Goal: Task Accomplishment & Management: Use online tool/utility

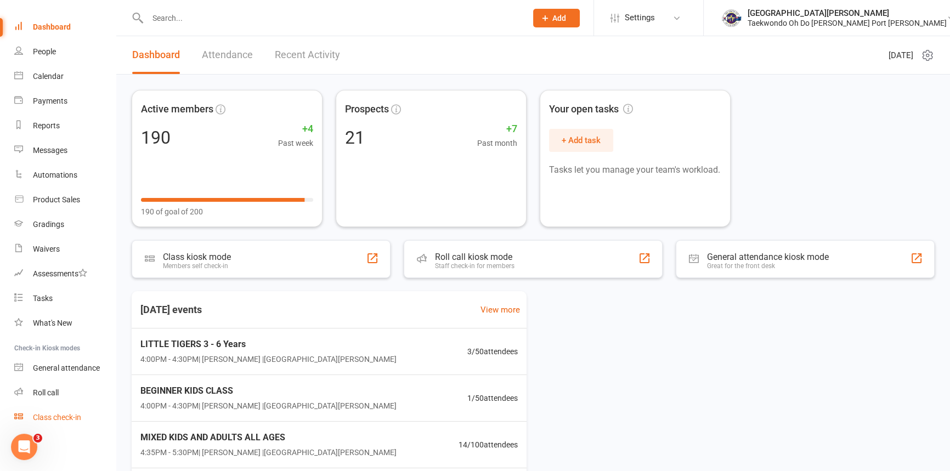
click at [61, 422] on div "Class check-in" at bounding box center [57, 417] width 48 height 9
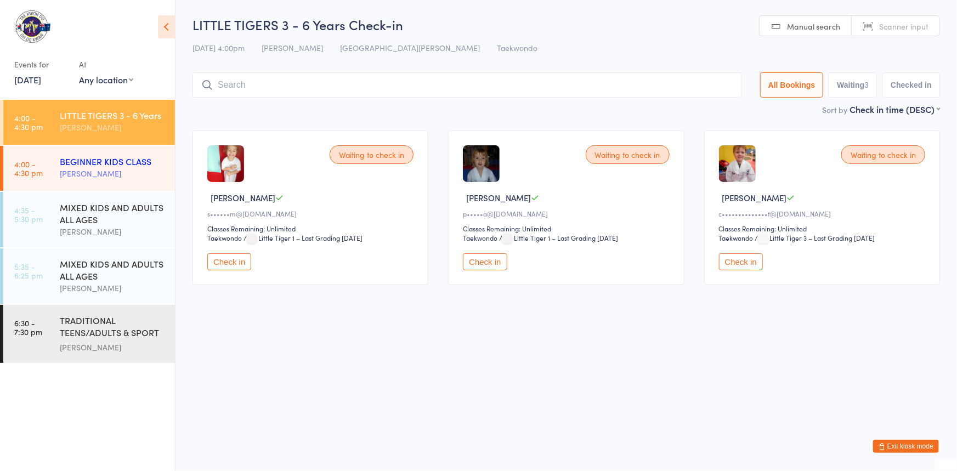
click at [121, 175] on div "[PERSON_NAME]" at bounding box center [113, 173] width 106 height 13
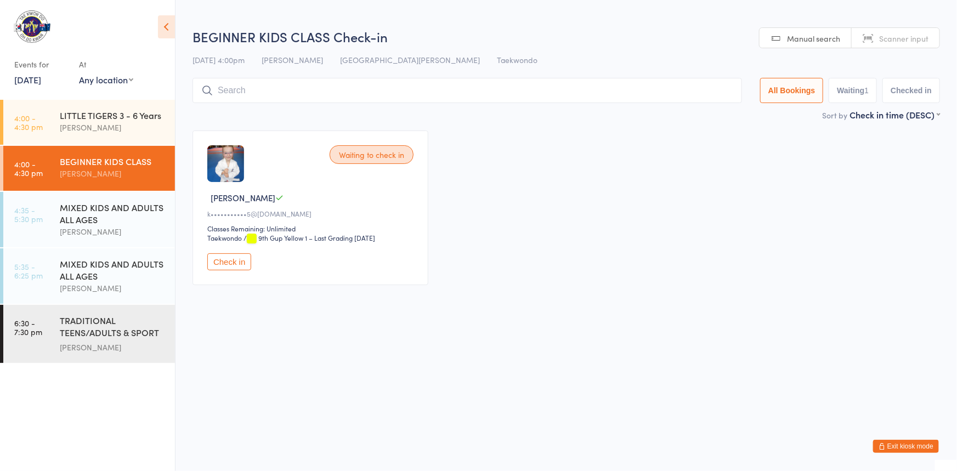
click at [307, 95] on input "search" at bounding box center [466, 90] width 549 height 25
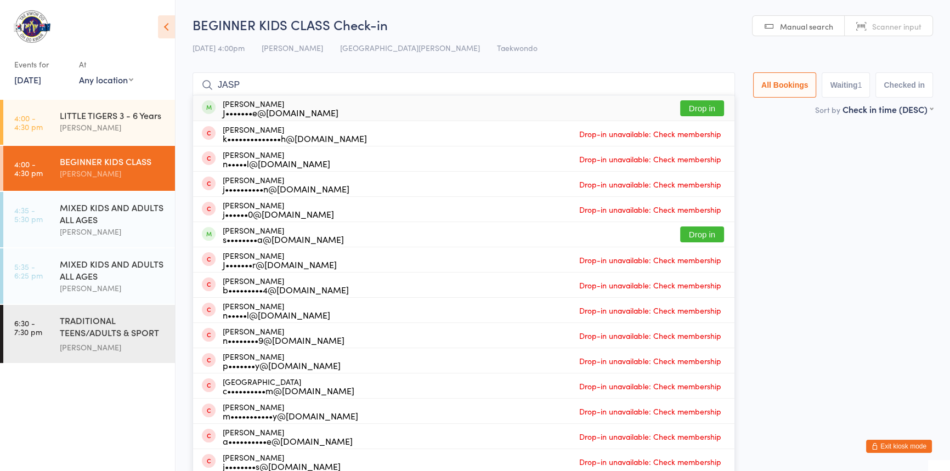
type input "JASP"
click at [680, 106] on button "Drop in" at bounding box center [702, 108] width 44 height 16
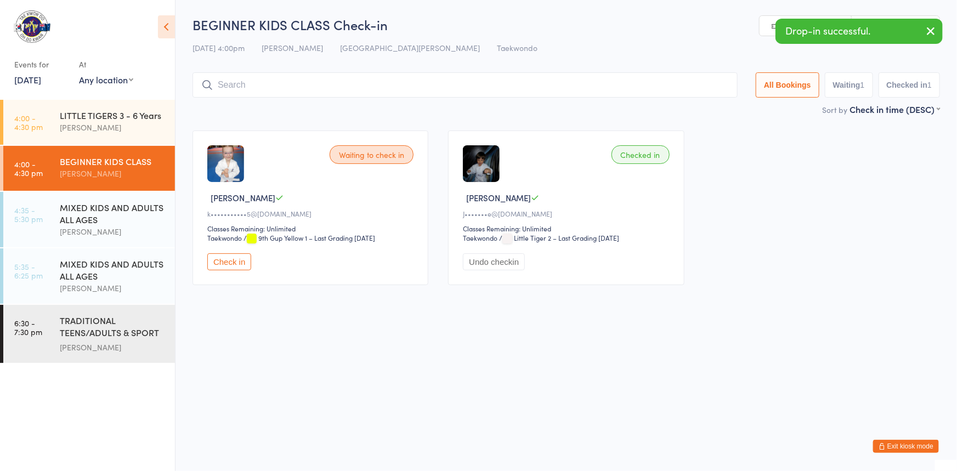
click at [497, 270] on button "Undo checkin" at bounding box center [494, 261] width 62 height 17
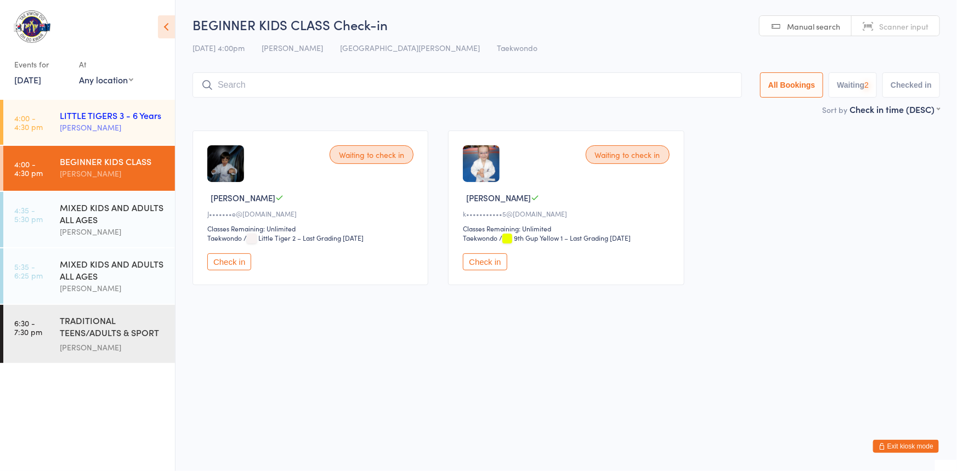
click at [93, 121] on div "[PERSON_NAME]" at bounding box center [113, 127] width 106 height 13
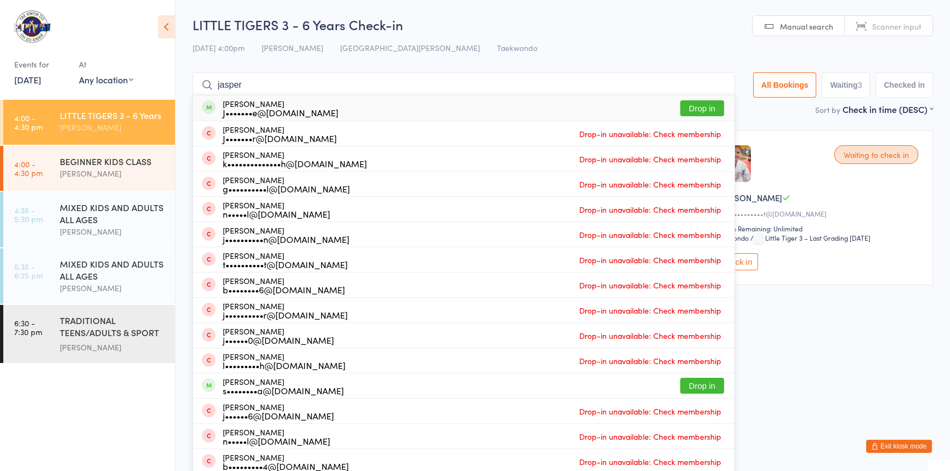
type input "jasper"
click at [691, 110] on button "Drop in" at bounding box center [702, 108] width 44 height 16
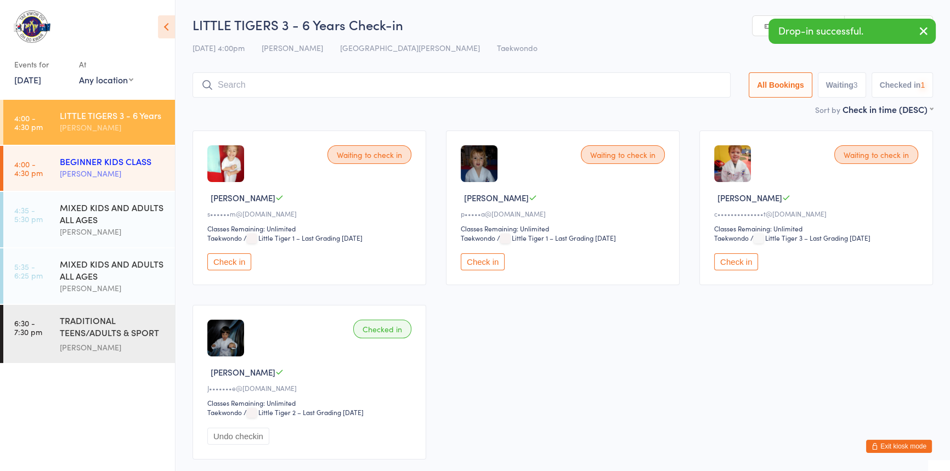
click at [102, 168] on div "[PERSON_NAME]" at bounding box center [113, 173] width 106 height 13
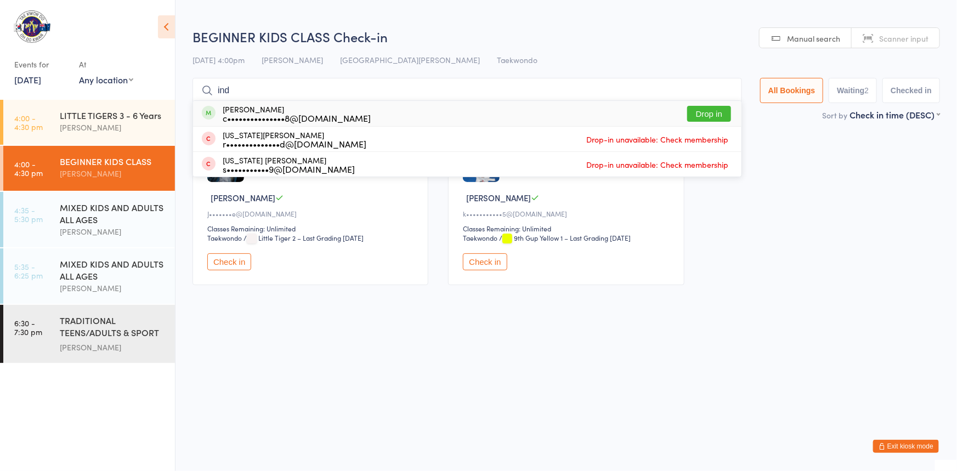
type input "ind"
click at [691, 113] on button "Drop in" at bounding box center [709, 114] width 44 height 16
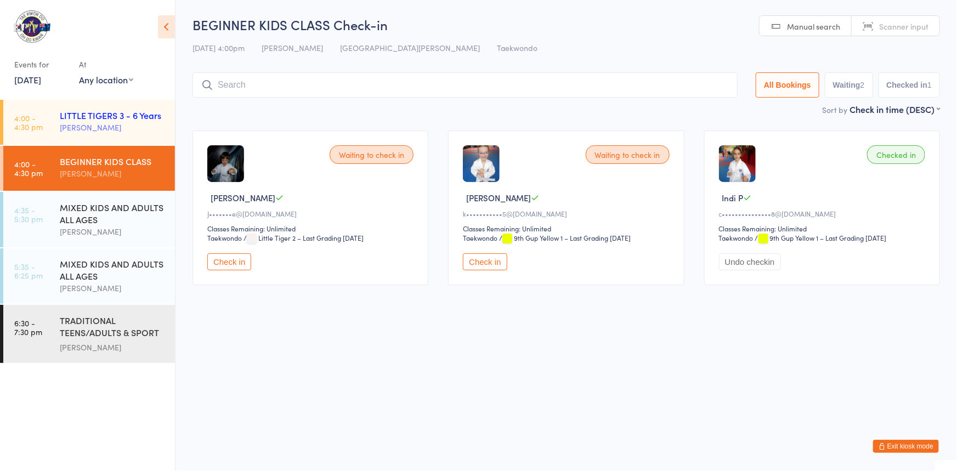
click at [120, 117] on div "LITTLE TIGERS 3 - 6 Years" at bounding box center [113, 115] width 106 height 12
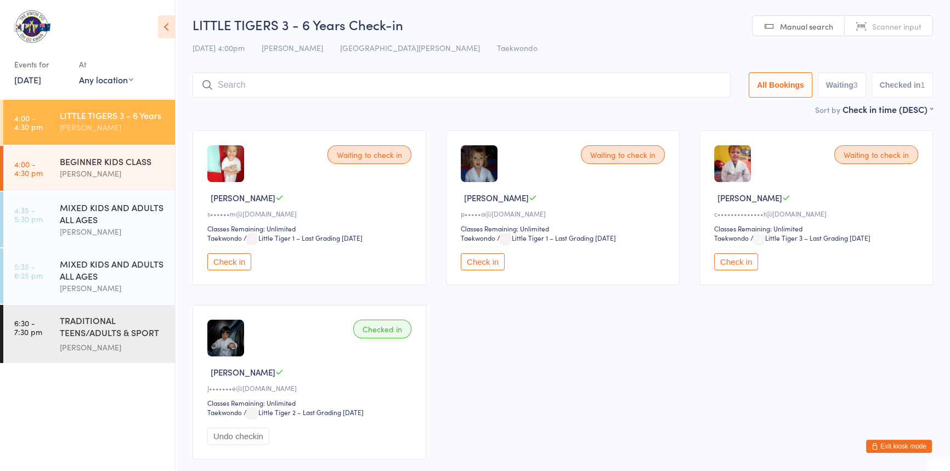
click at [246, 270] on button "Check in" at bounding box center [229, 261] width 44 height 17
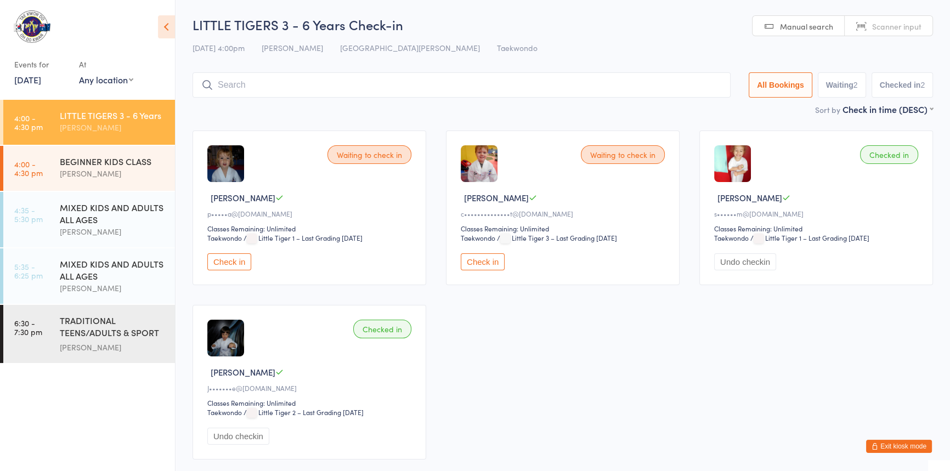
click at [237, 270] on button "Check in" at bounding box center [229, 261] width 44 height 17
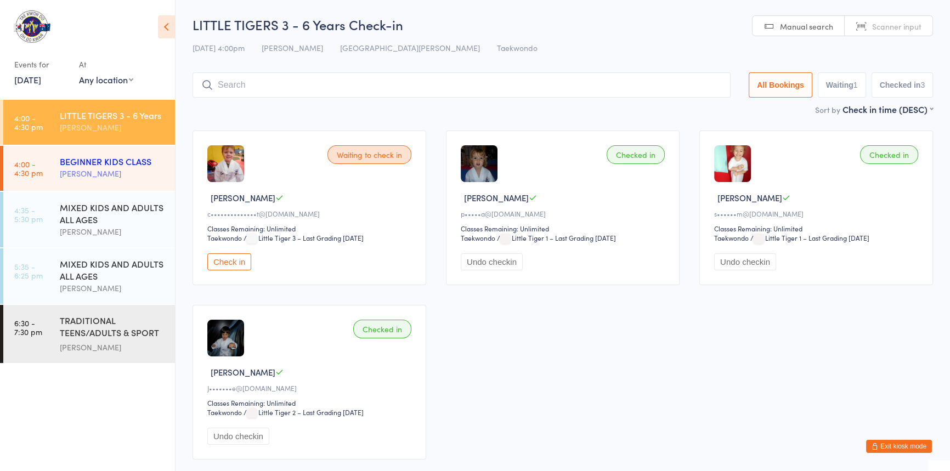
click at [109, 168] on div "[PERSON_NAME]" at bounding box center [113, 173] width 106 height 13
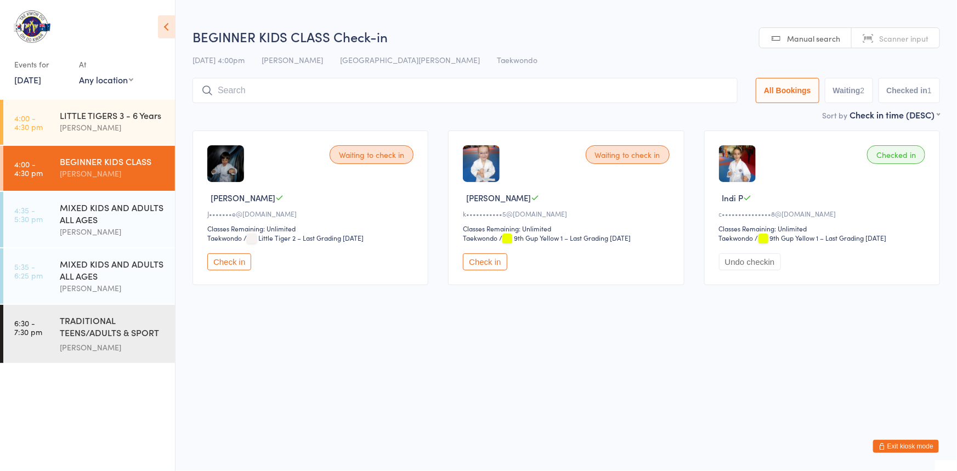
click at [249, 92] on input "search" at bounding box center [464, 90] width 545 height 25
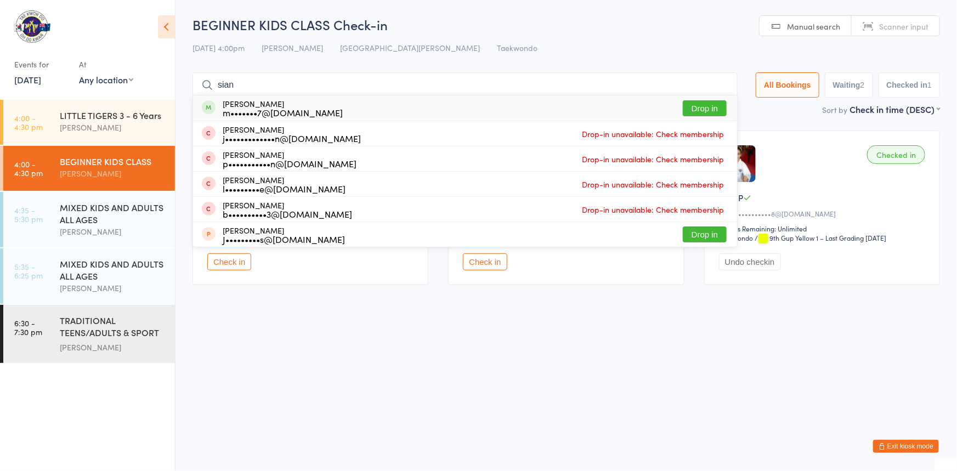
type input "sian"
click at [683, 107] on button "Drop in" at bounding box center [705, 108] width 44 height 16
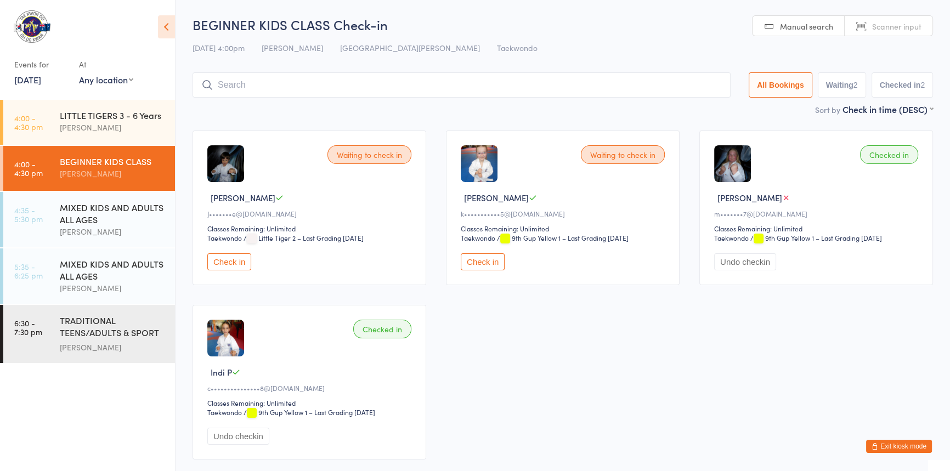
click at [487, 270] on button "Check in" at bounding box center [483, 261] width 44 height 17
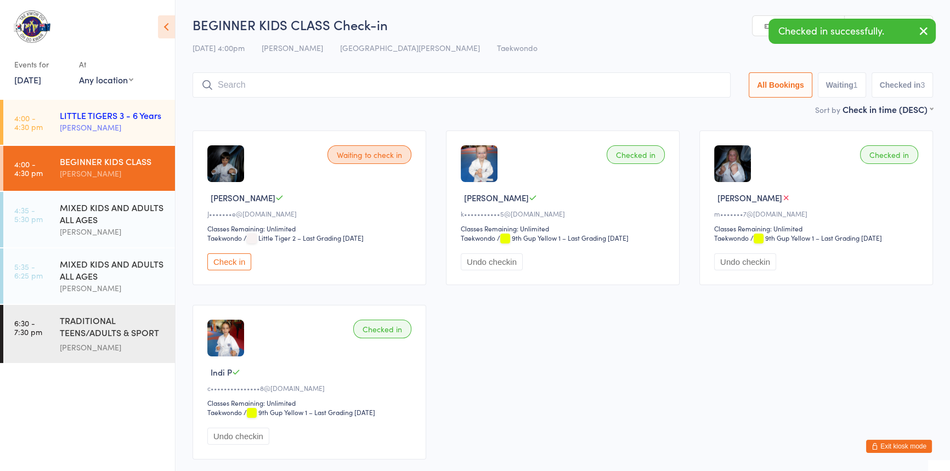
click at [83, 117] on div "LITTLE TIGERS 3 - 6 Years" at bounding box center [113, 115] width 106 height 12
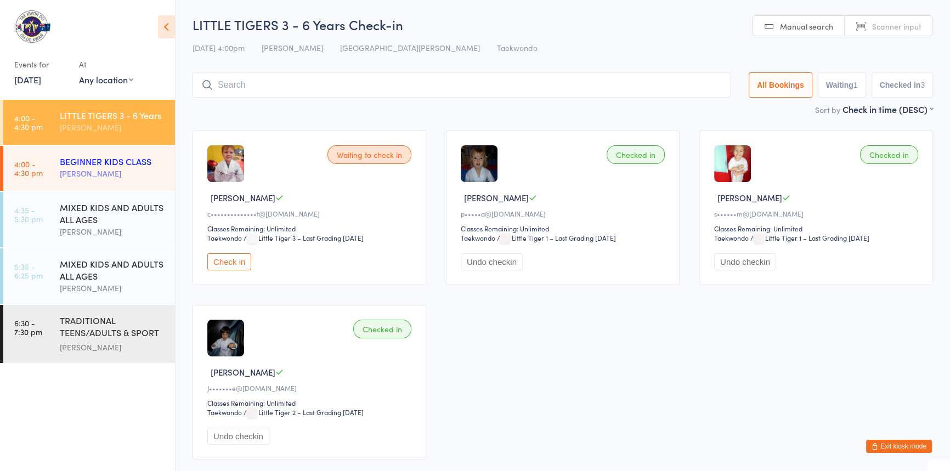
click at [101, 172] on div "[PERSON_NAME]" at bounding box center [113, 173] width 106 height 13
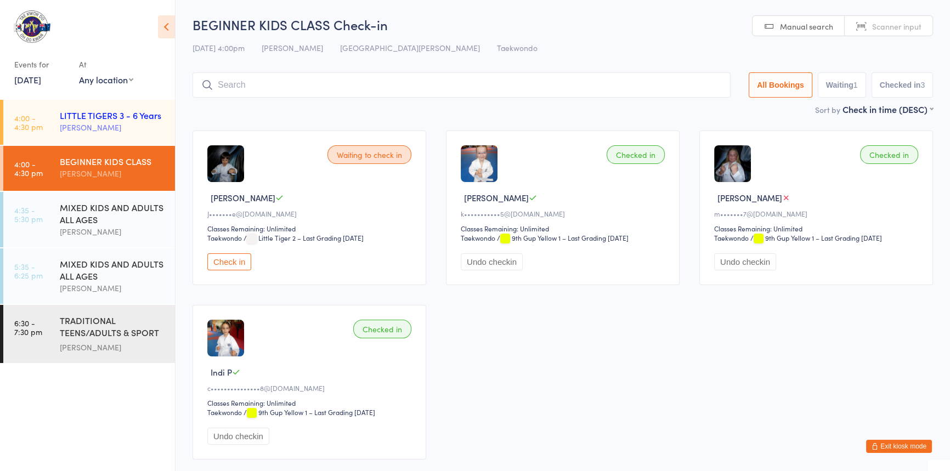
click at [106, 117] on div "LITTLE TIGERS 3 - 6 Years" at bounding box center [113, 115] width 106 height 12
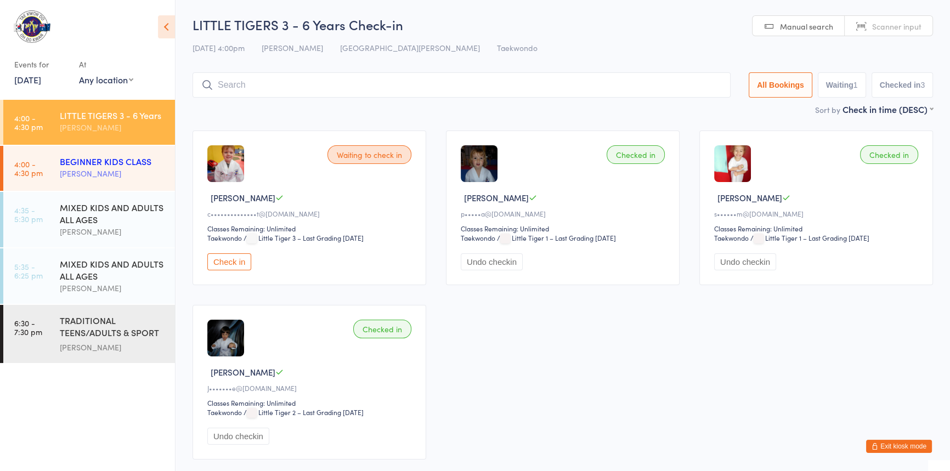
click at [115, 164] on div "BEGINNER KIDS CLASS" at bounding box center [113, 161] width 106 height 12
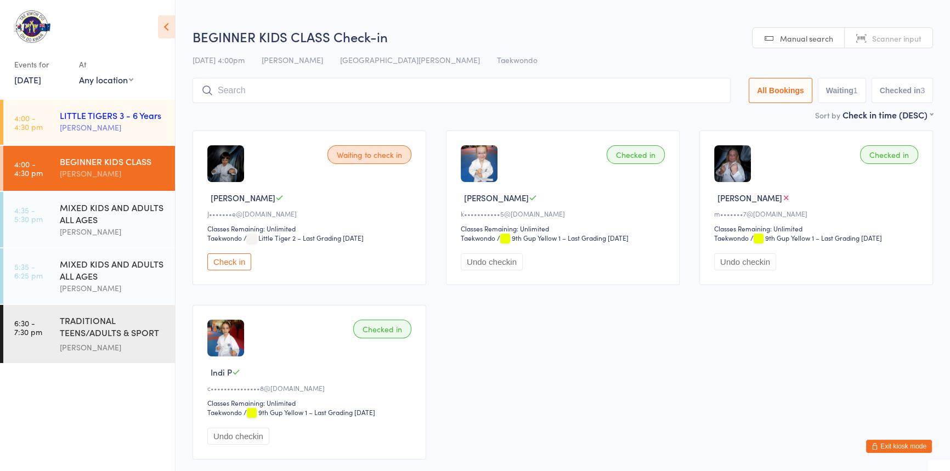
click at [128, 126] on div "[PERSON_NAME]" at bounding box center [113, 127] width 106 height 13
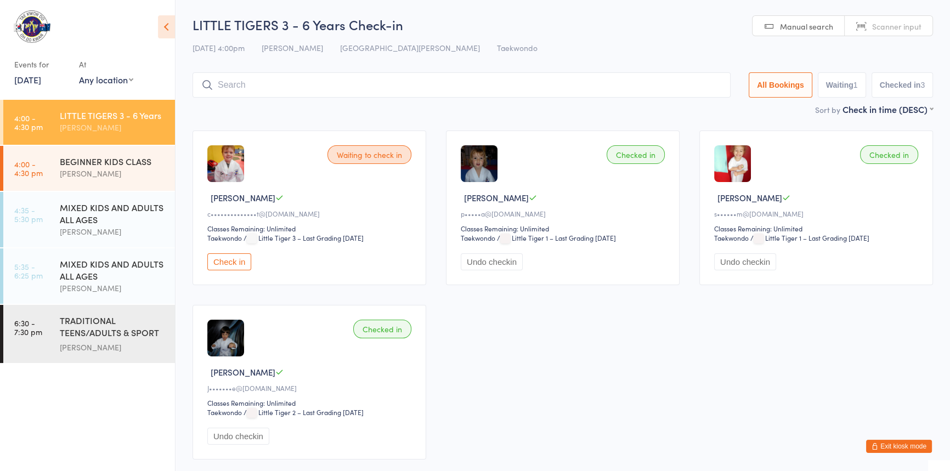
click at [226, 270] on button "Check in" at bounding box center [229, 261] width 44 height 17
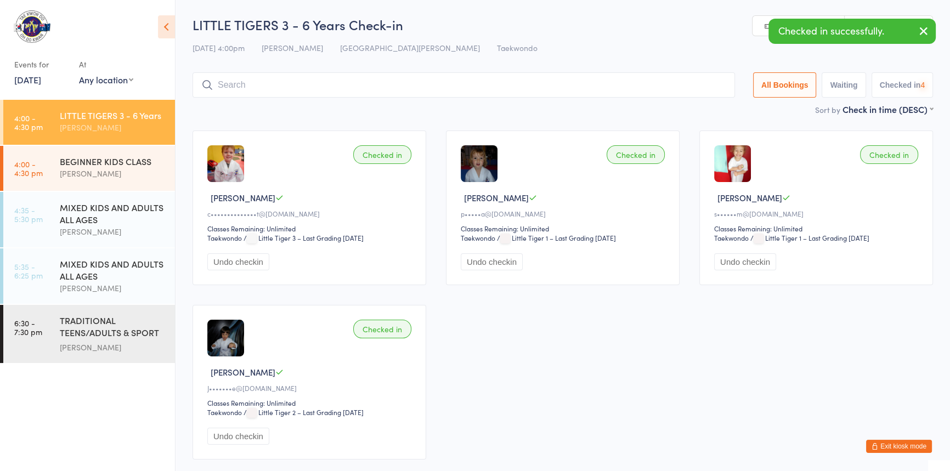
click at [269, 88] on input "search" at bounding box center [463, 84] width 542 height 25
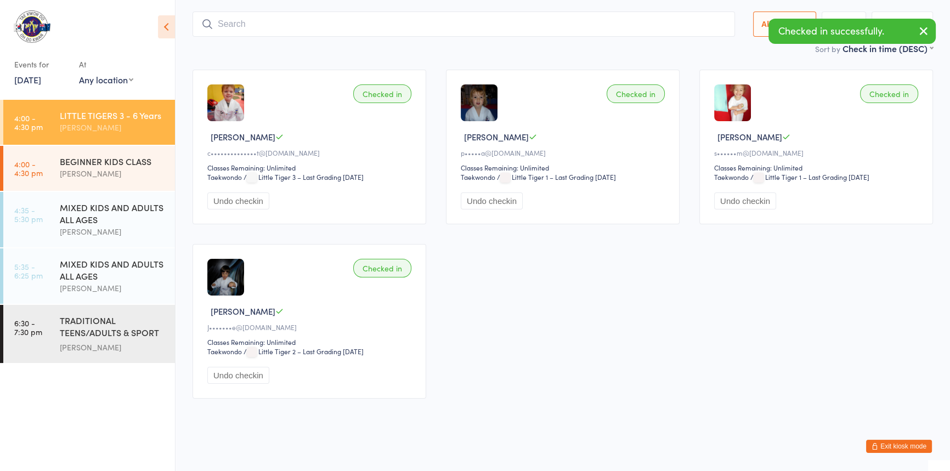
scroll to position [72, 0]
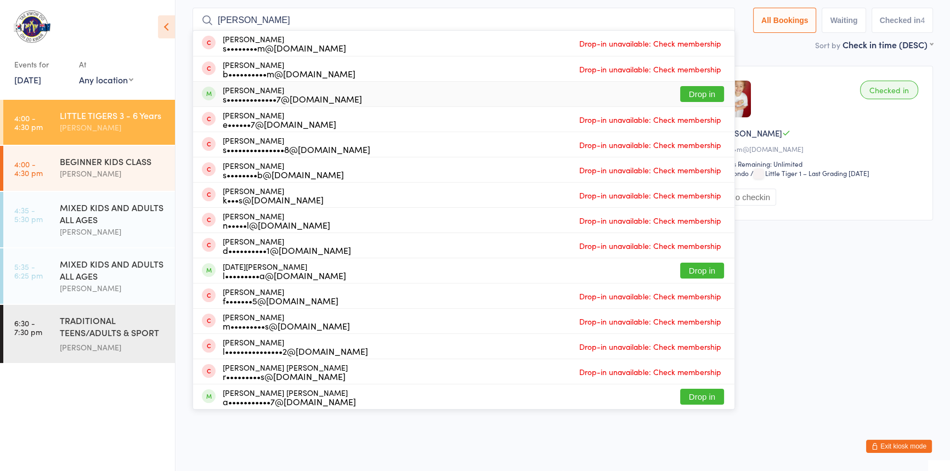
type input "[PERSON_NAME]"
click at [680, 89] on button "Drop in" at bounding box center [702, 94] width 44 height 16
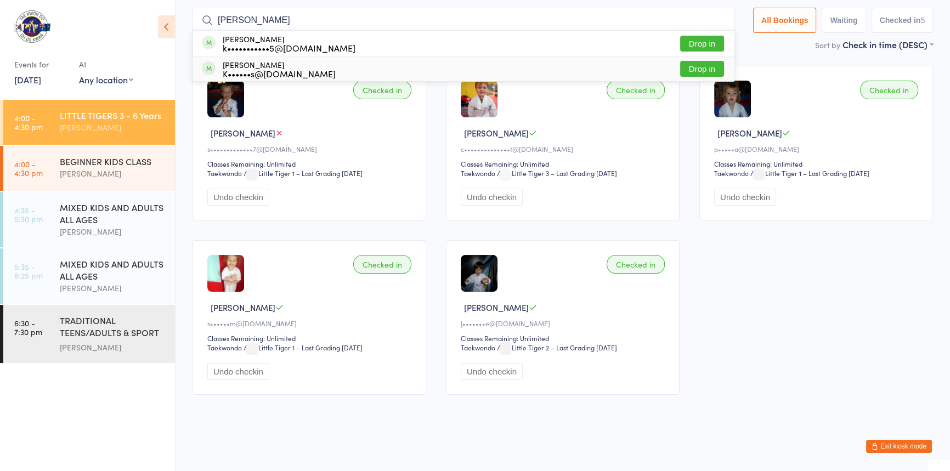
type input "[PERSON_NAME]"
click at [680, 61] on button "Drop in" at bounding box center [702, 69] width 44 height 16
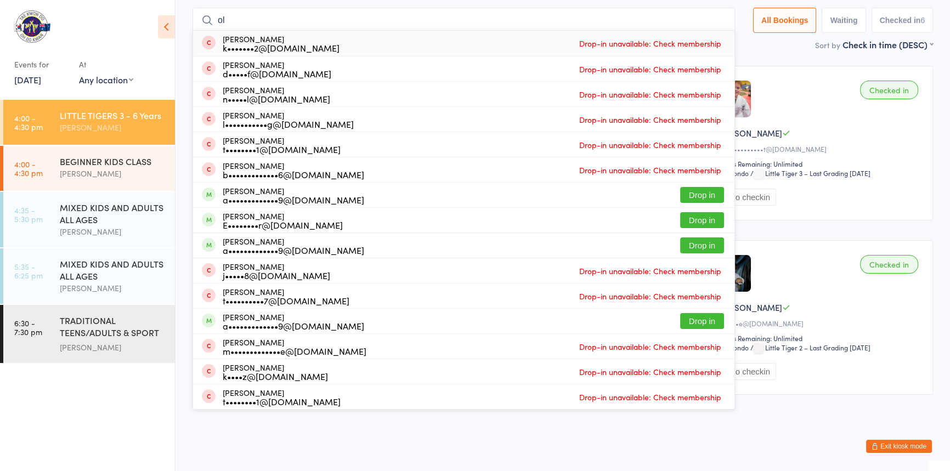
type input "o"
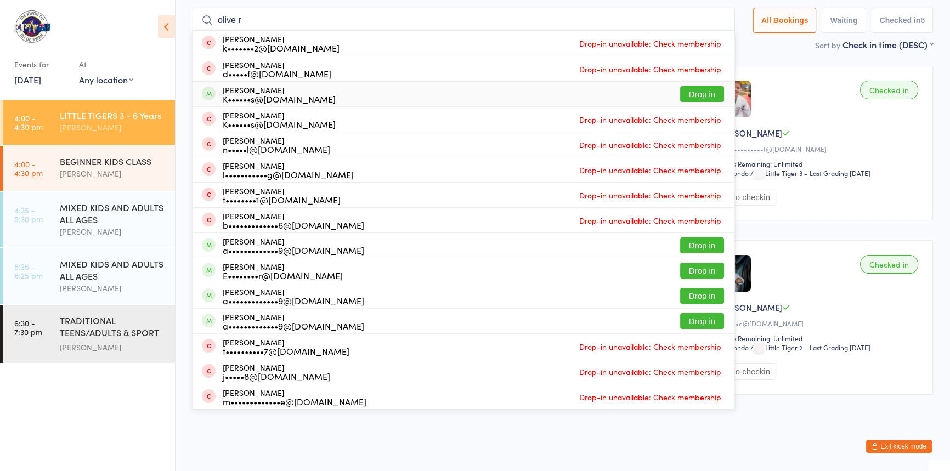
type input "olive r"
click at [689, 86] on button "Drop in" at bounding box center [702, 94] width 44 height 16
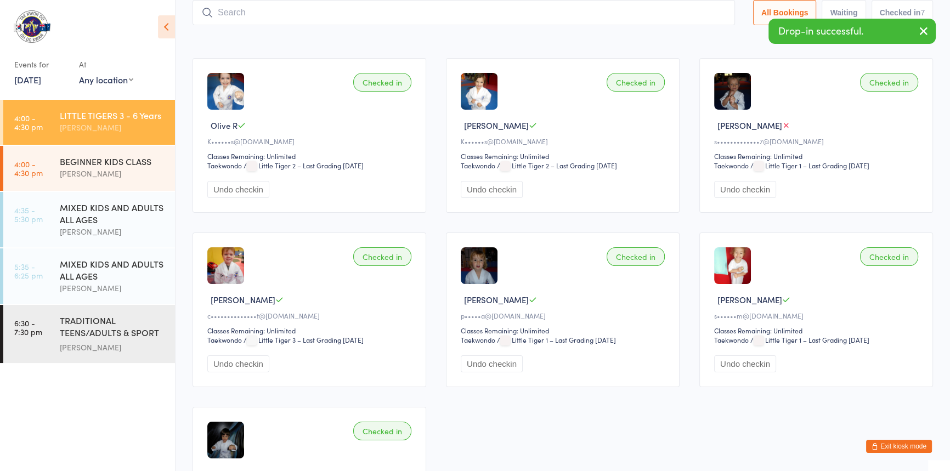
click at [546, 11] on input "search" at bounding box center [463, 12] width 542 height 25
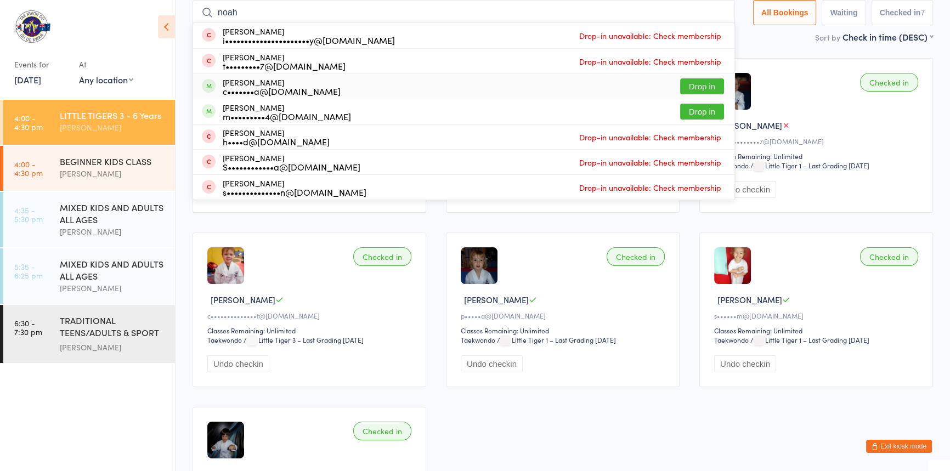
type input "noah"
click at [685, 89] on button "Drop in" at bounding box center [702, 86] width 44 height 16
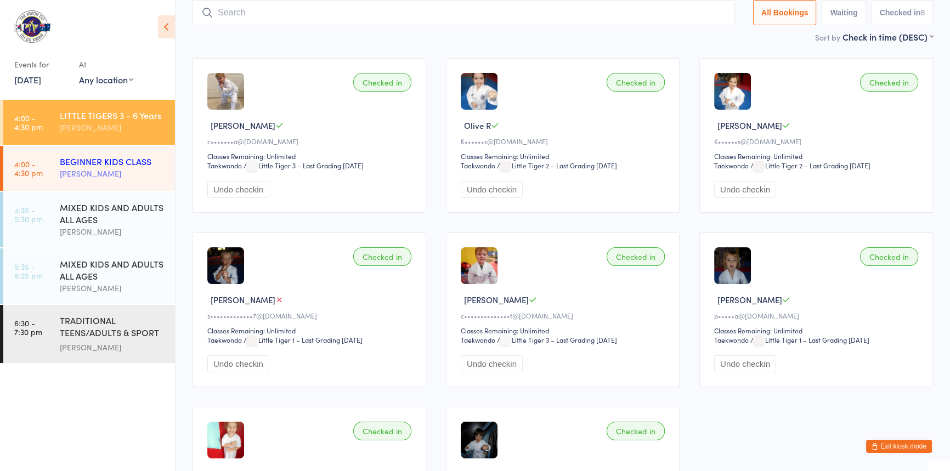
click at [127, 156] on div "BEGINNER KIDS CLASS" at bounding box center [113, 161] width 106 height 12
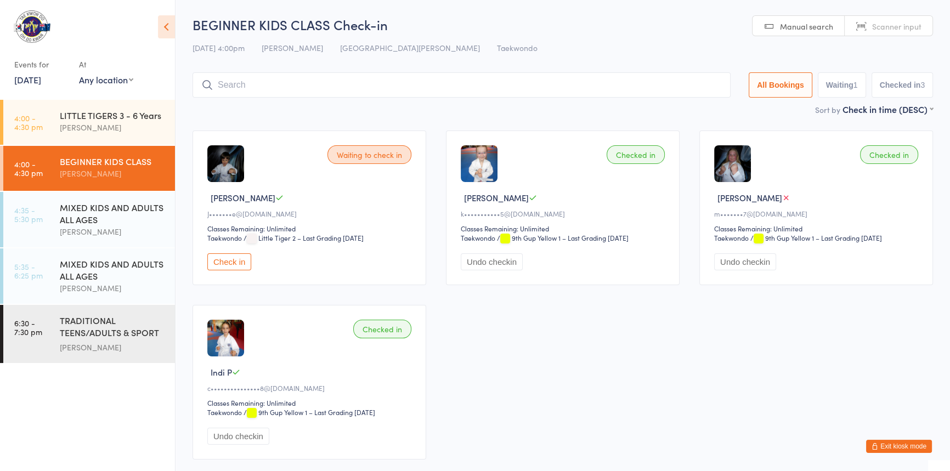
drag, startPoint x: 576, startPoint y: 88, endPoint x: 582, endPoint y: 83, distance: 7.8
click at [577, 88] on input "search" at bounding box center [461, 84] width 538 height 25
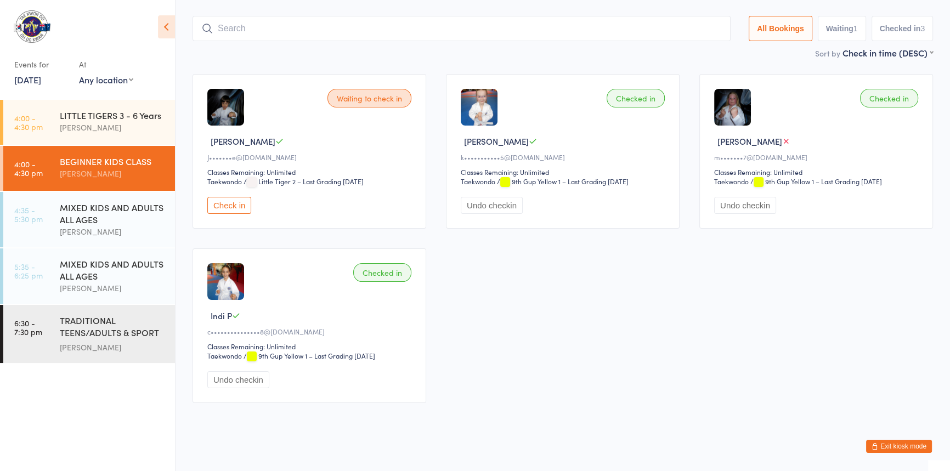
scroll to position [72, 0]
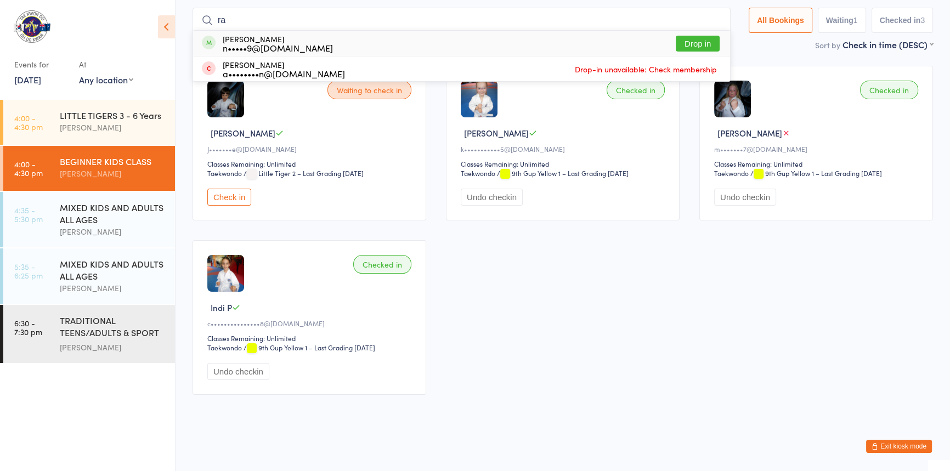
type input "r"
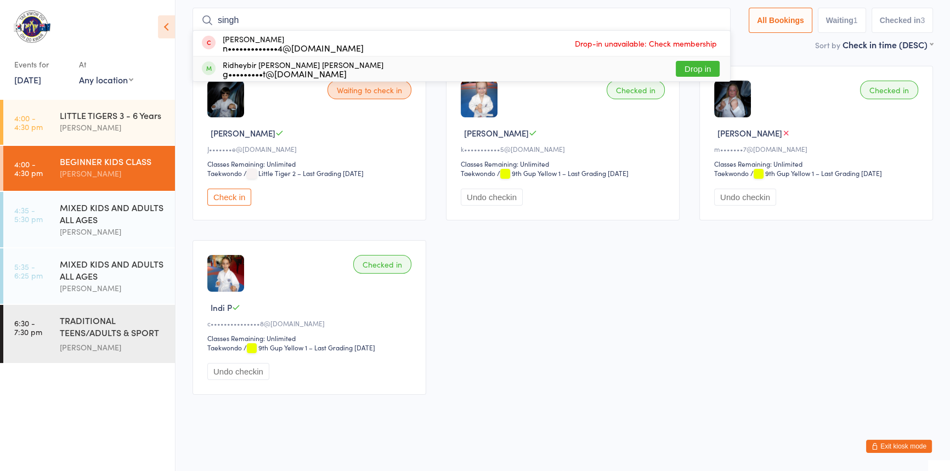
type input "singh"
click at [675, 61] on button "Drop in" at bounding box center [697, 69] width 44 height 16
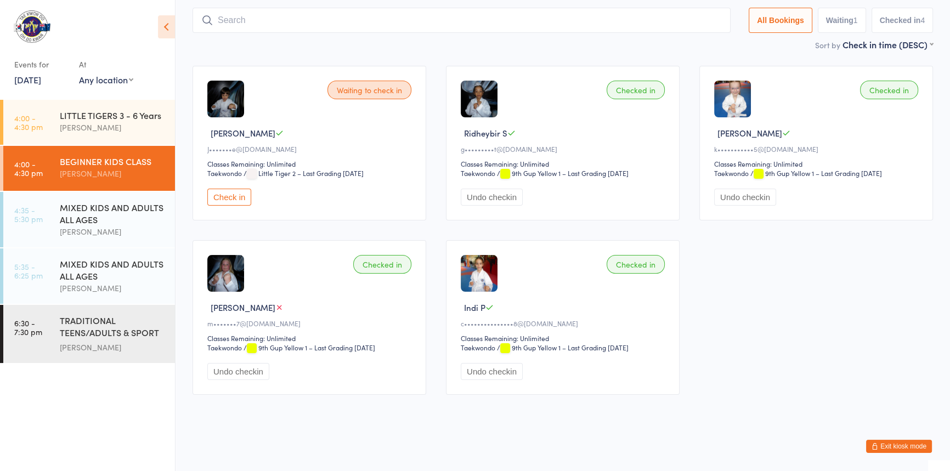
click at [887, 446] on button "Exit kiosk mode" at bounding box center [899, 446] width 66 height 13
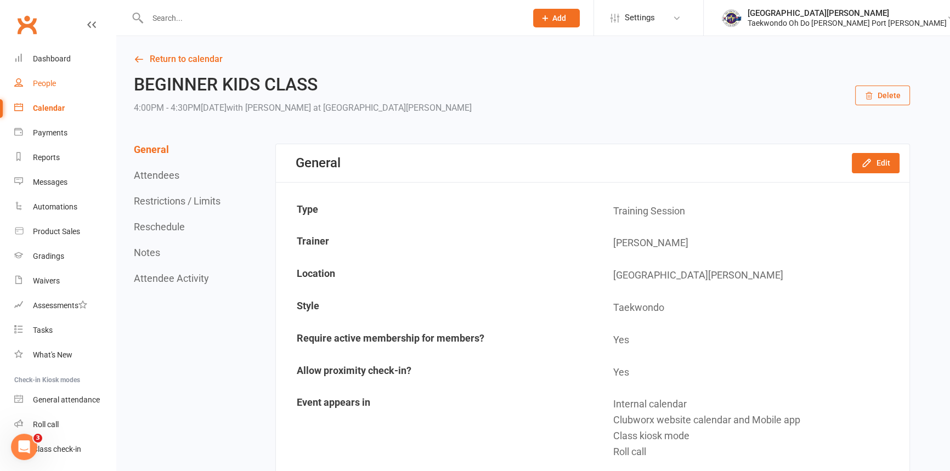
click at [49, 84] on div "People" at bounding box center [44, 83] width 23 height 9
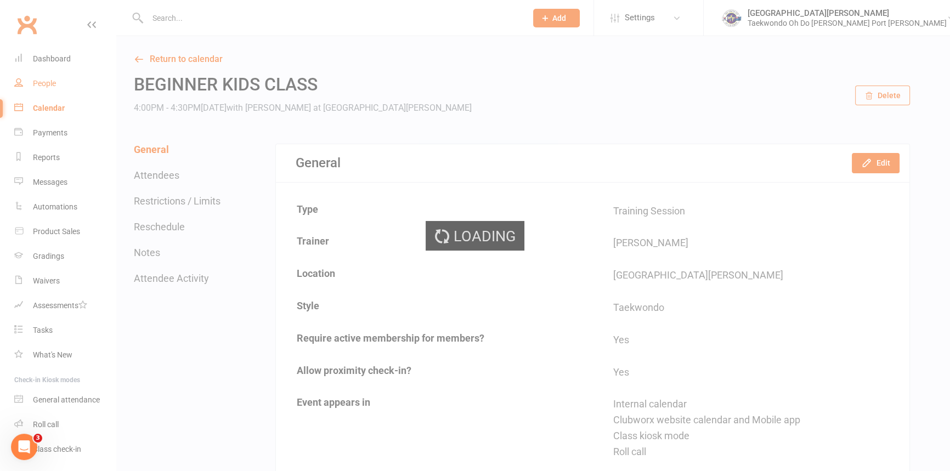
select select "100"
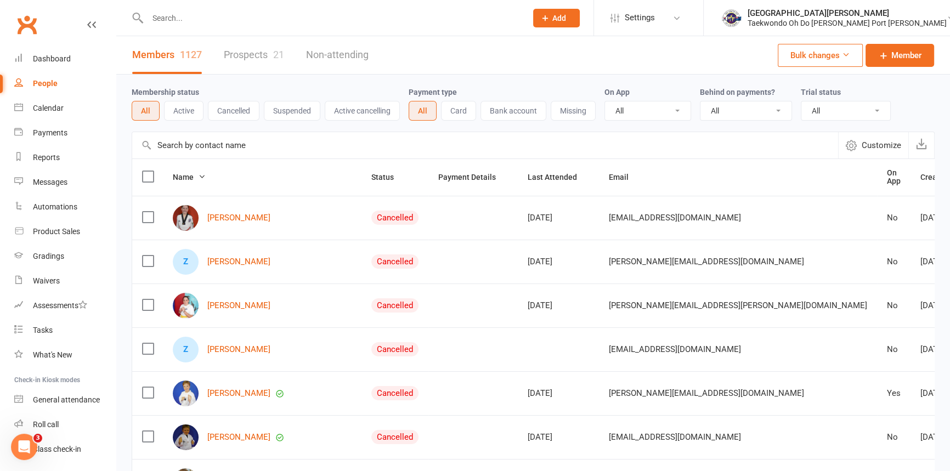
click at [580, 11] on button "Add" at bounding box center [556, 18] width 47 height 19
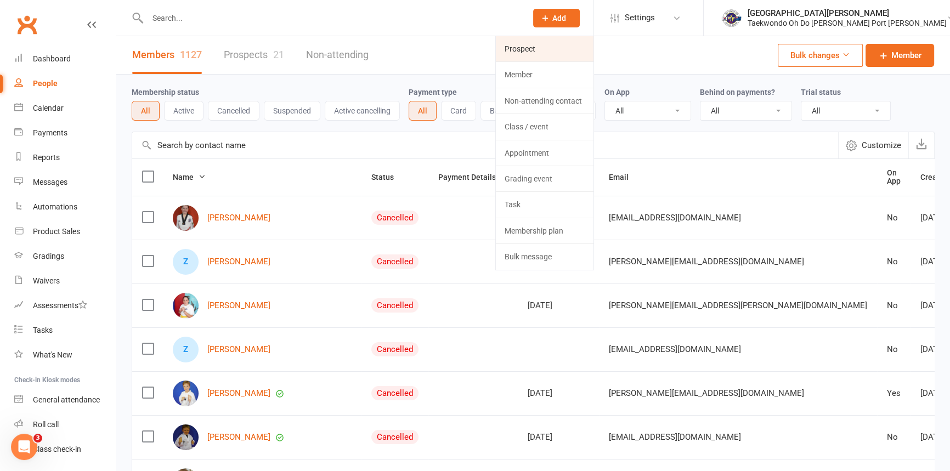
click at [564, 55] on link "Prospect" at bounding box center [545, 48] width 98 height 25
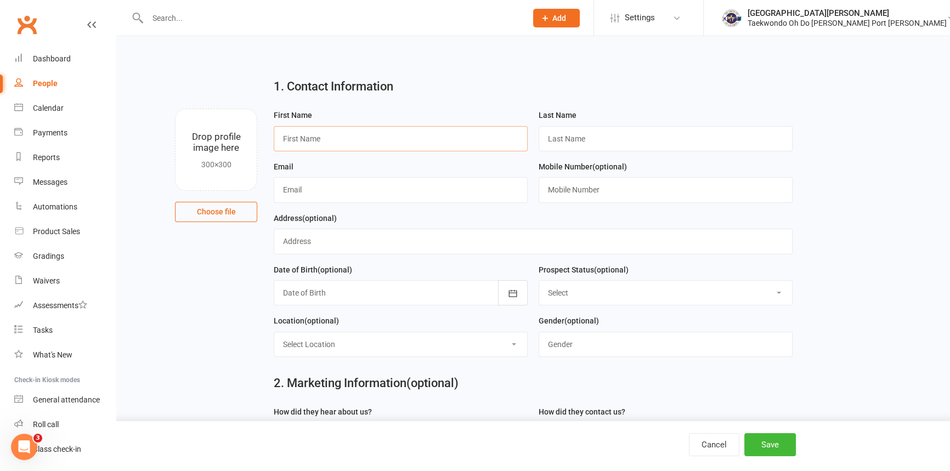
drag, startPoint x: 367, startPoint y: 147, endPoint x: 378, endPoint y: 124, distance: 25.5
click at [367, 146] on input "text" at bounding box center [401, 138] width 254 height 25
type input "Bruce"
type input "Holmes"
click at [310, 200] on input "text" at bounding box center [401, 189] width 254 height 25
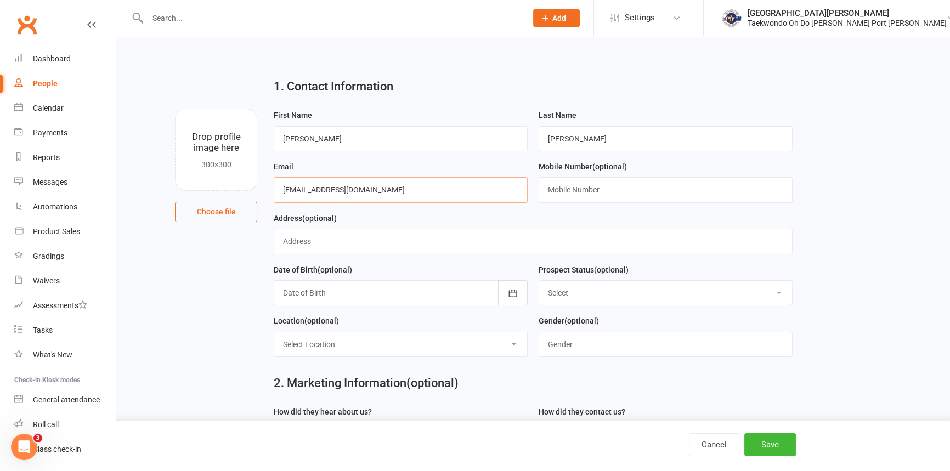
type input "performingyak@hotmail.com"
click at [597, 190] on input "text" at bounding box center [665, 189] width 254 height 25
type input "0414528748"
drag, startPoint x: 515, startPoint y: 359, endPoint x: 500, endPoint y: 360, distance: 14.9
click at [515, 356] on select "Select Location Port Kennedy Dojang" at bounding box center [400, 344] width 253 height 24
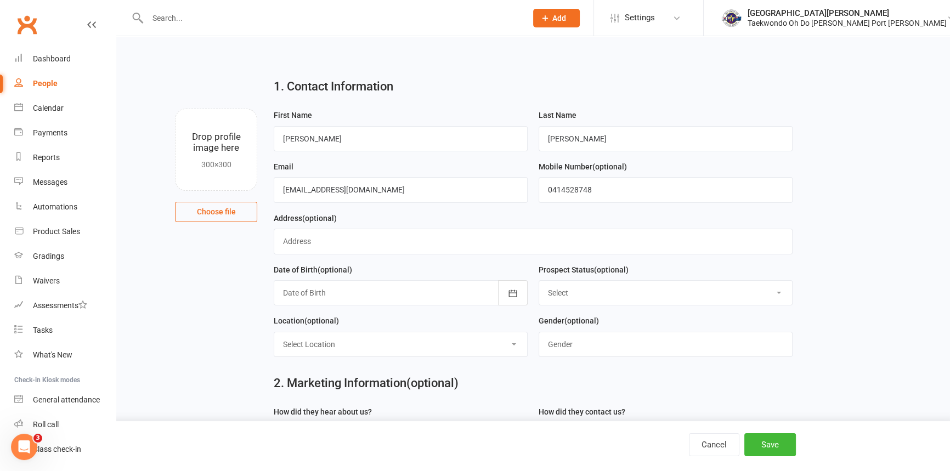
select select "0"
click at [274, 344] on select "Select Location Port Kennedy Dojang" at bounding box center [400, 344] width 253 height 24
click at [618, 357] on input "text" at bounding box center [665, 344] width 254 height 25
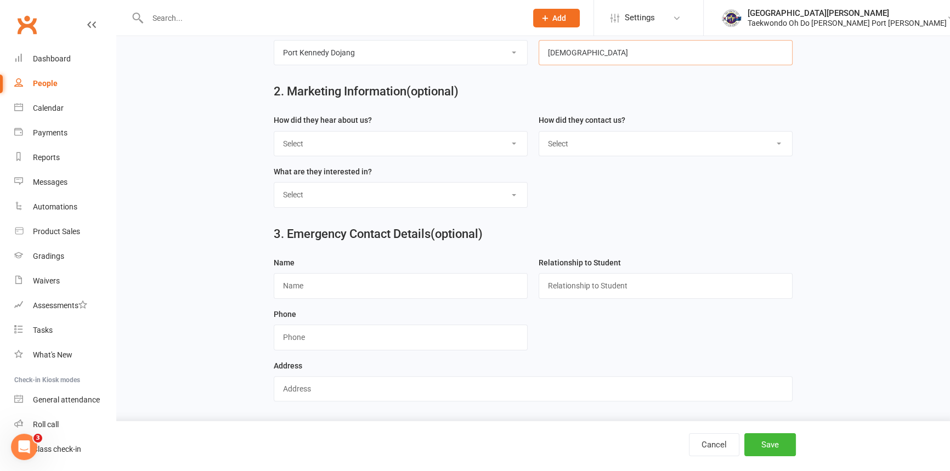
scroll to position [320, 0]
type input "Male"
click at [774, 446] on button "Save" at bounding box center [770, 444] width 52 height 23
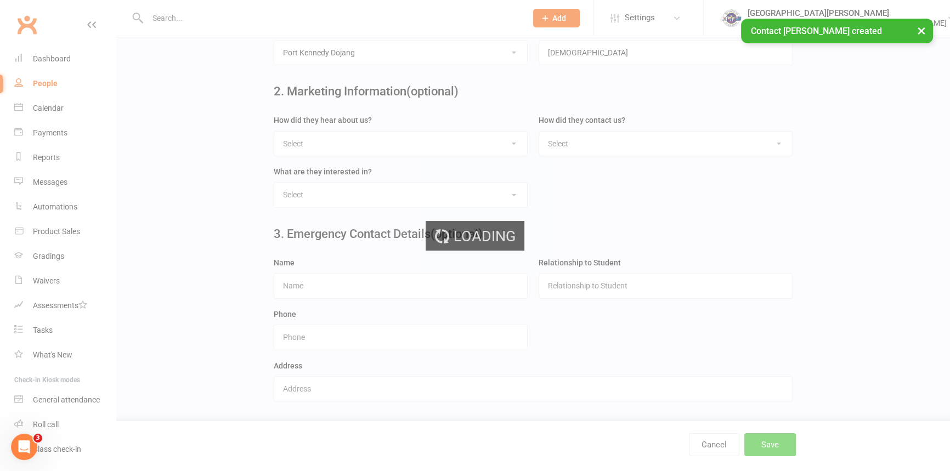
scroll to position [0, 0]
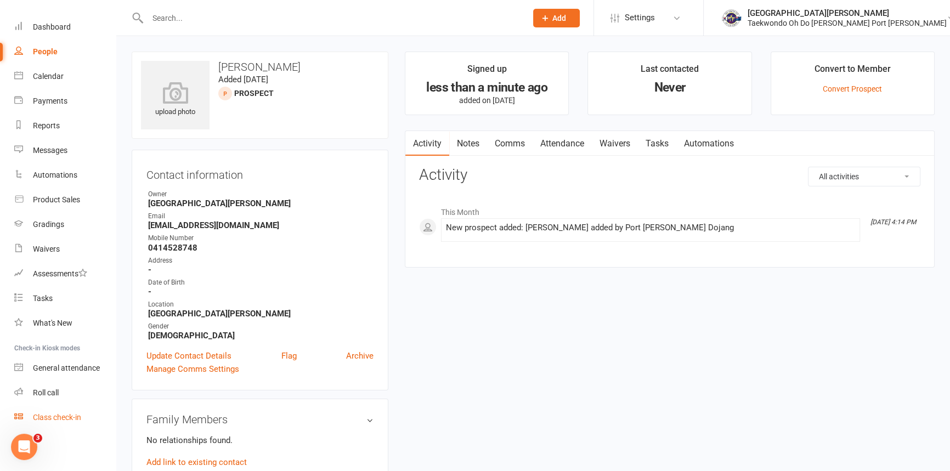
scroll to position [56, 0]
click at [59, 419] on div "Class check-in" at bounding box center [57, 417] width 48 height 9
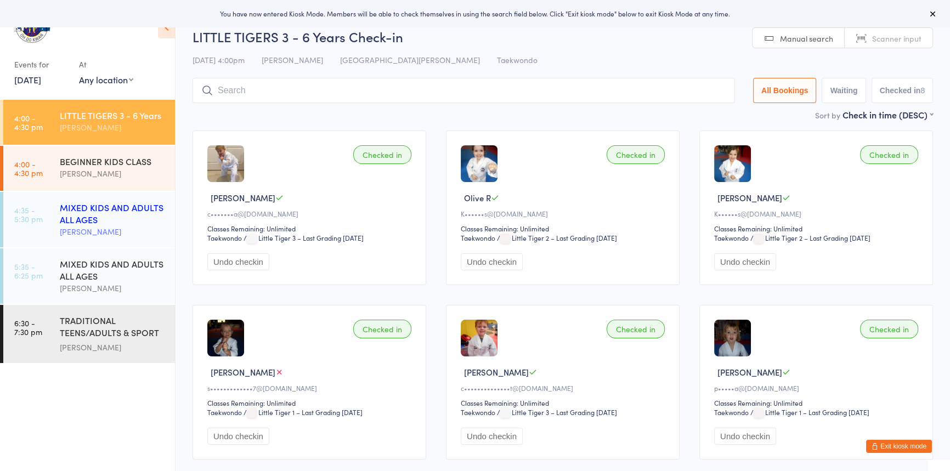
click at [115, 225] on div "MIXED KIDS AND ADULTS ALL AGES" at bounding box center [113, 213] width 106 height 24
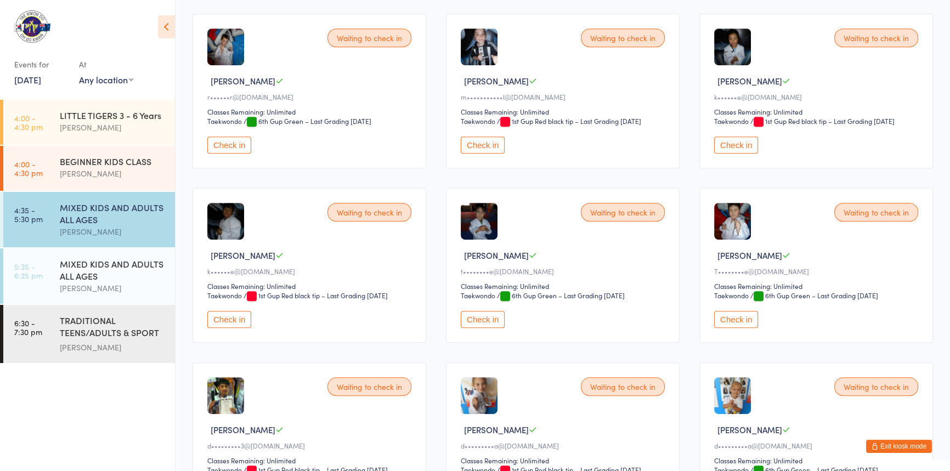
scroll to position [697, 0]
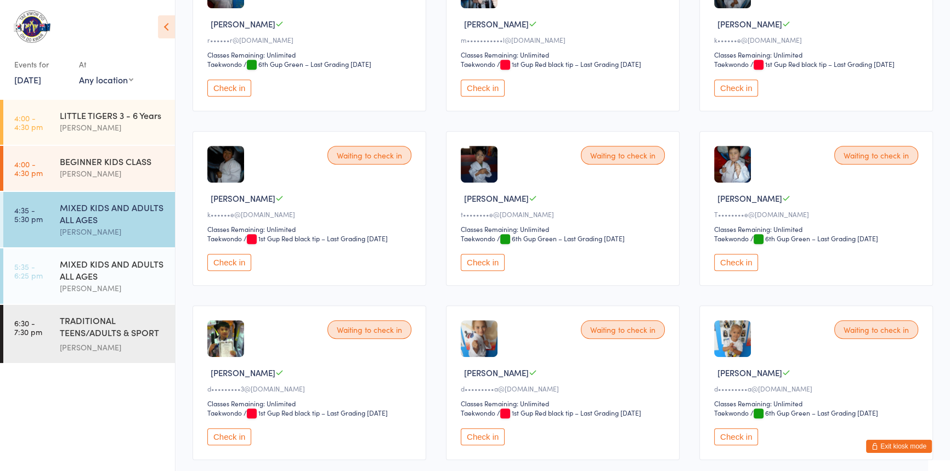
click at [495, 96] on button "Check in" at bounding box center [483, 88] width 44 height 17
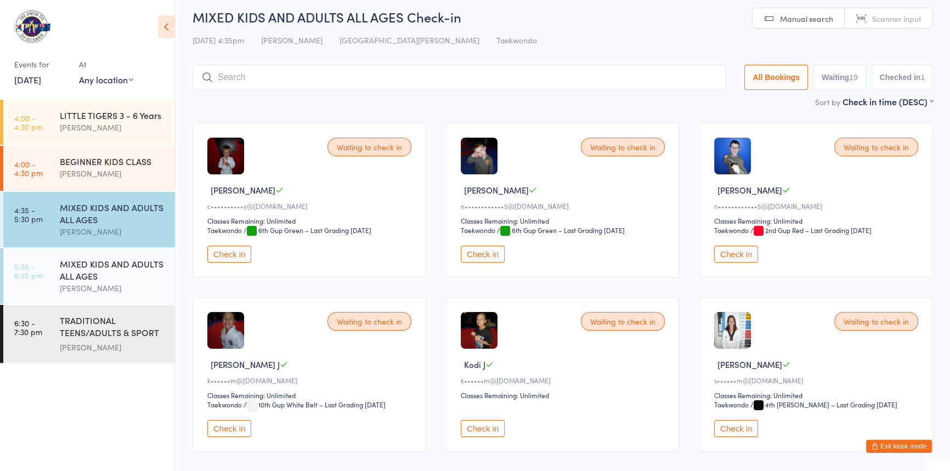
scroll to position [0, 0]
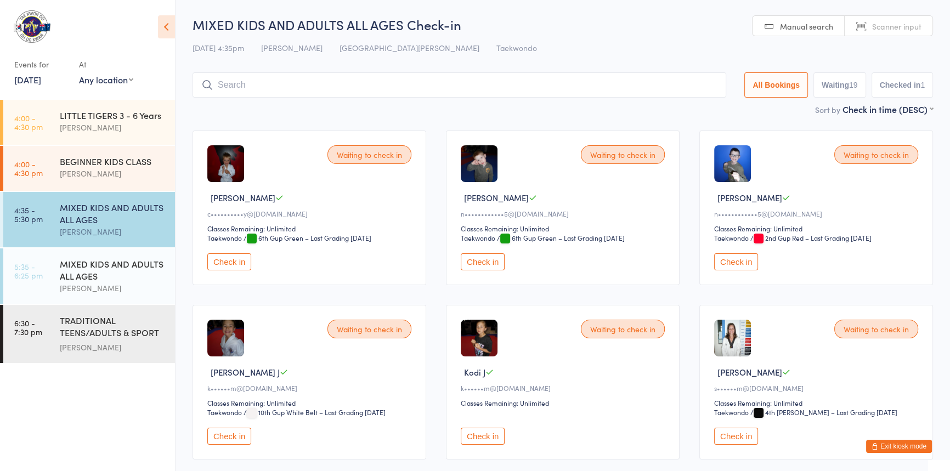
click at [247, 82] on input "search" at bounding box center [458, 84] width 533 height 25
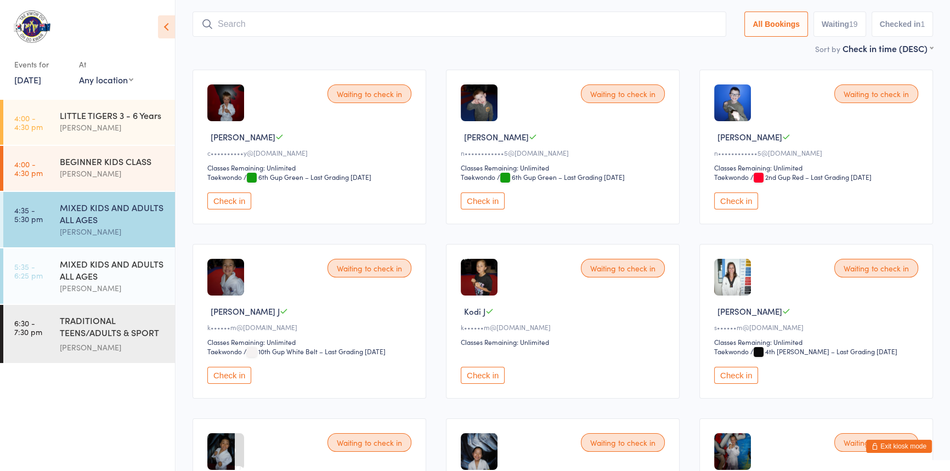
scroll to position [72, 0]
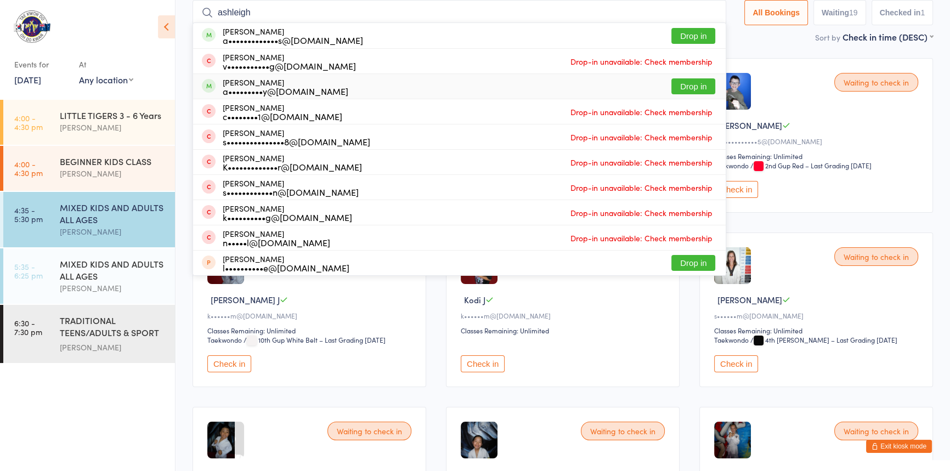
type input "ashleigh"
click at [683, 87] on button "Drop in" at bounding box center [693, 86] width 44 height 16
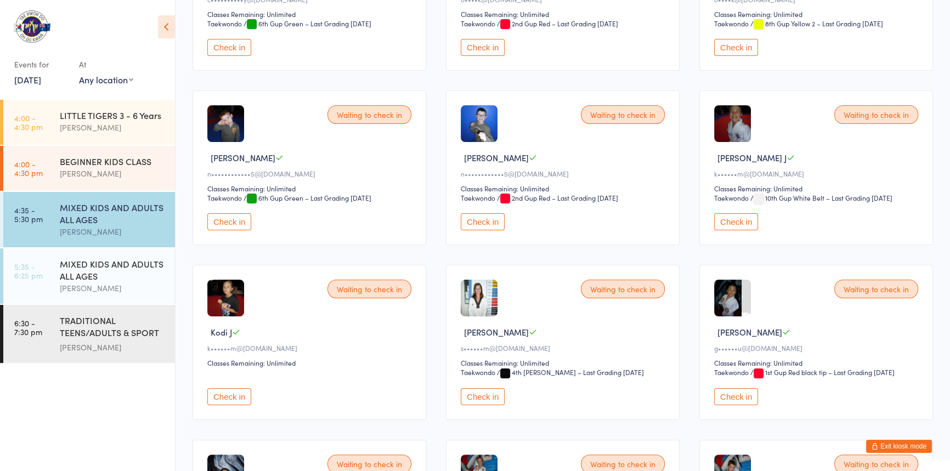
scroll to position [422, 0]
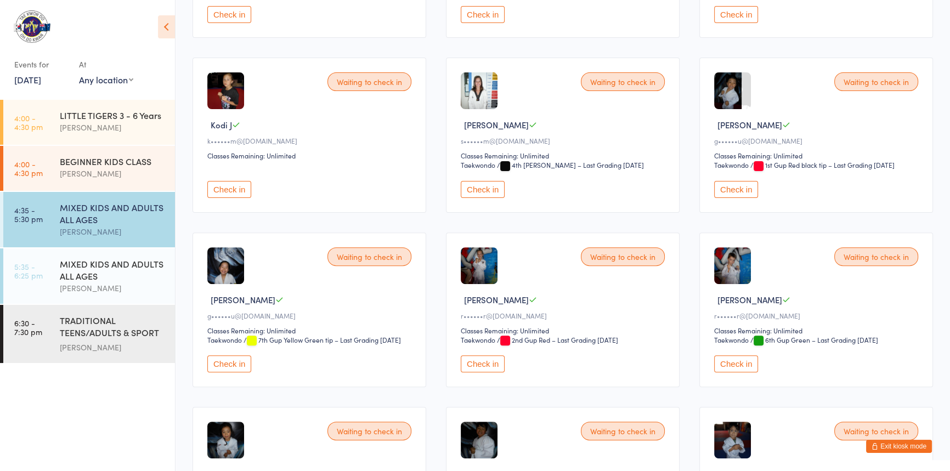
click at [235, 198] on button "Check in" at bounding box center [229, 189] width 44 height 17
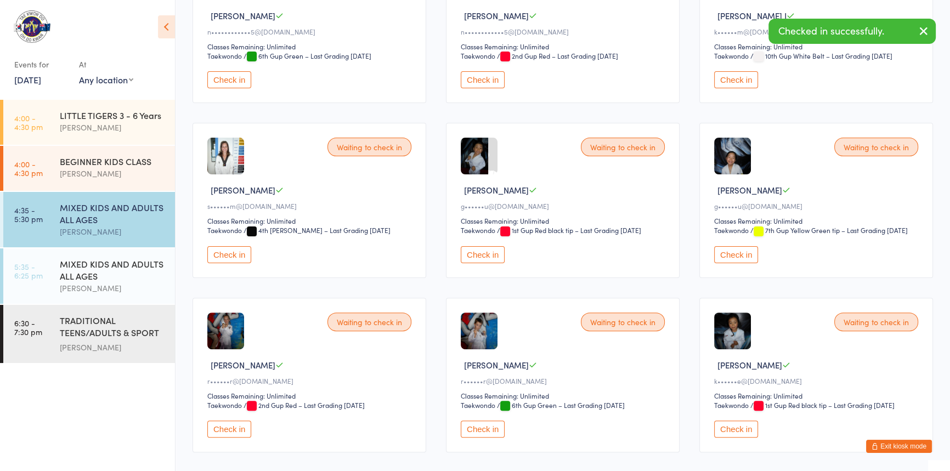
scroll to position [222, 0]
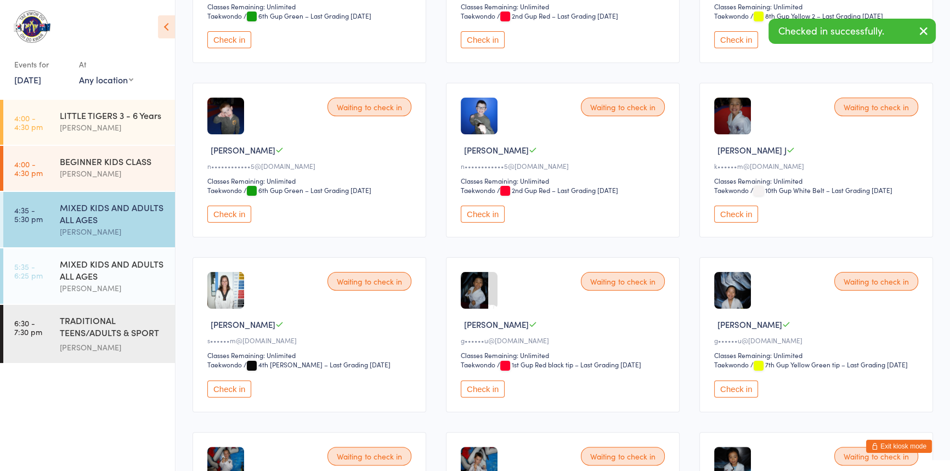
click at [728, 223] on button "Check in" at bounding box center [736, 214] width 44 height 17
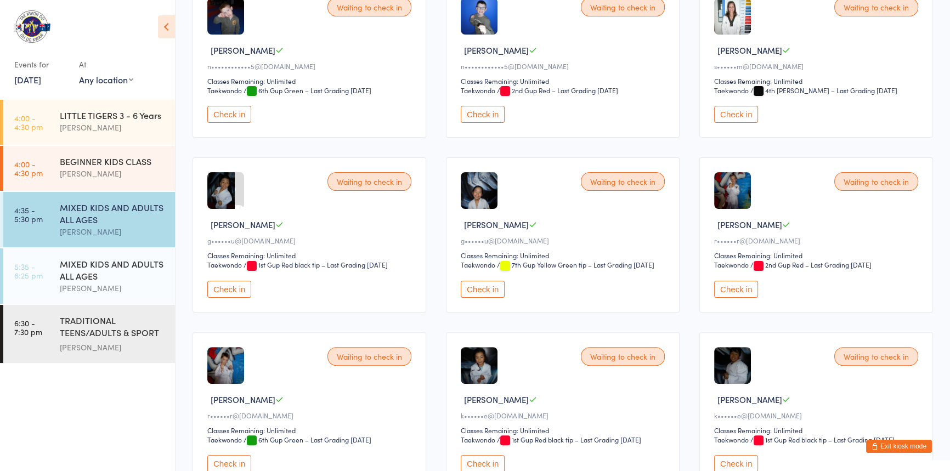
scroll to position [521, 0]
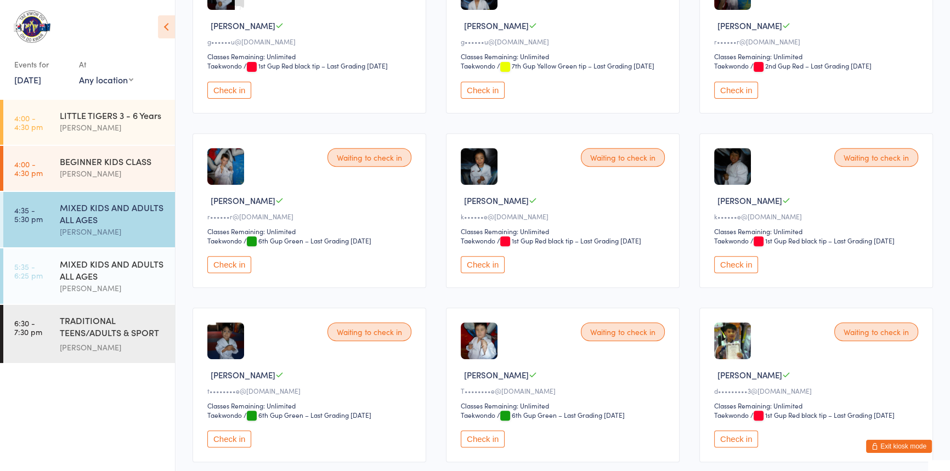
click at [235, 99] on button "Check in" at bounding box center [229, 90] width 44 height 17
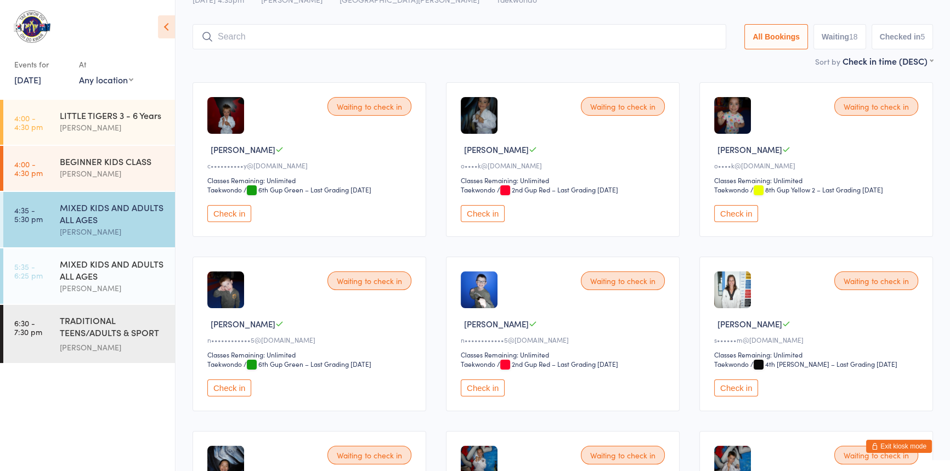
scroll to position [0, 0]
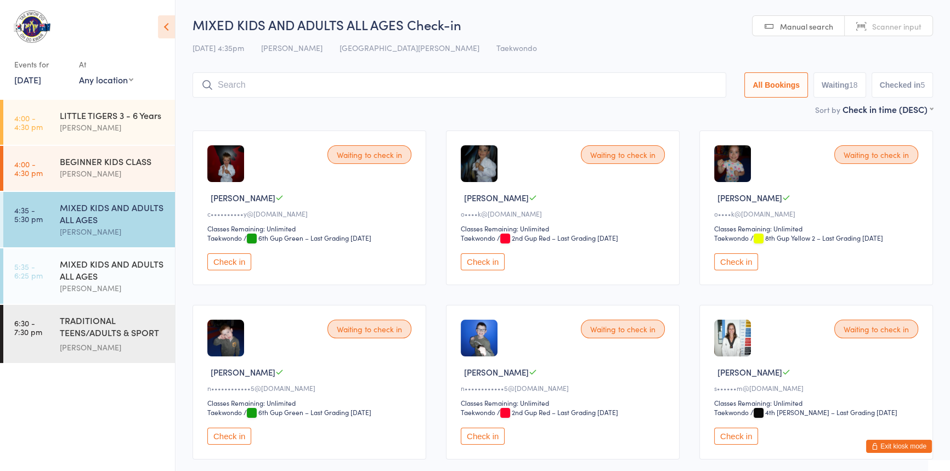
click at [289, 87] on input "search" at bounding box center [458, 84] width 533 height 25
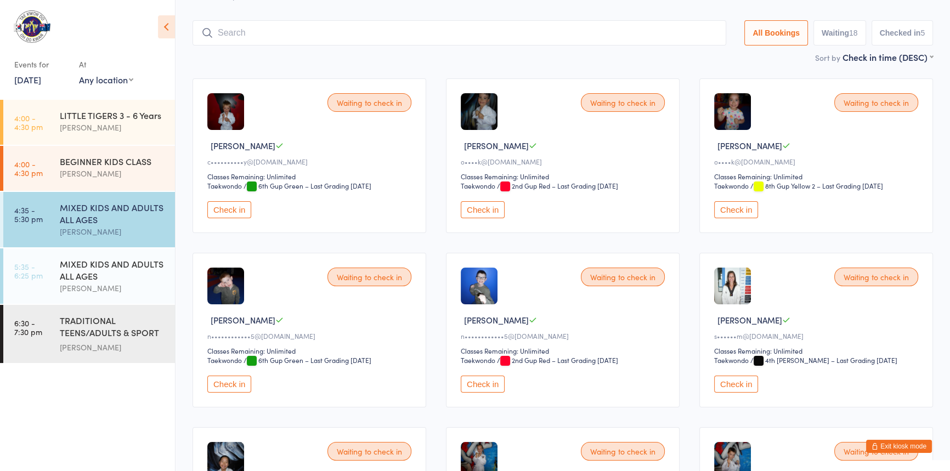
scroll to position [72, 0]
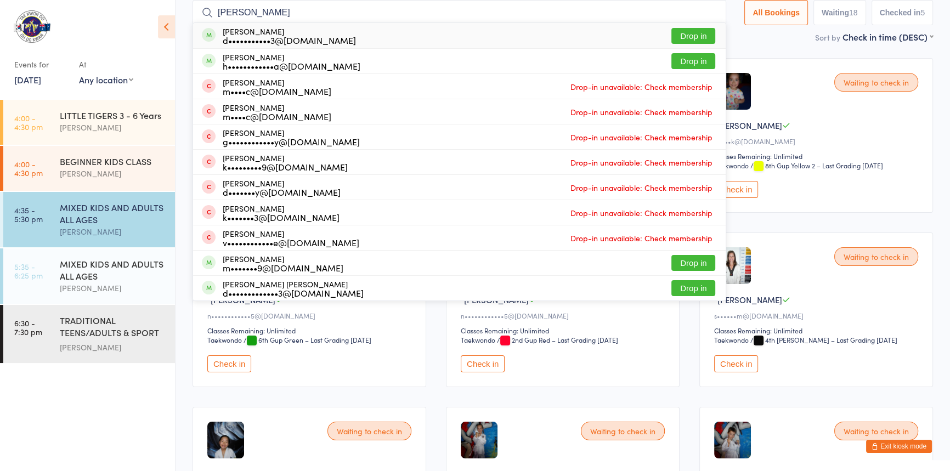
type input "donna"
click at [671, 35] on button "Drop in" at bounding box center [693, 36] width 44 height 16
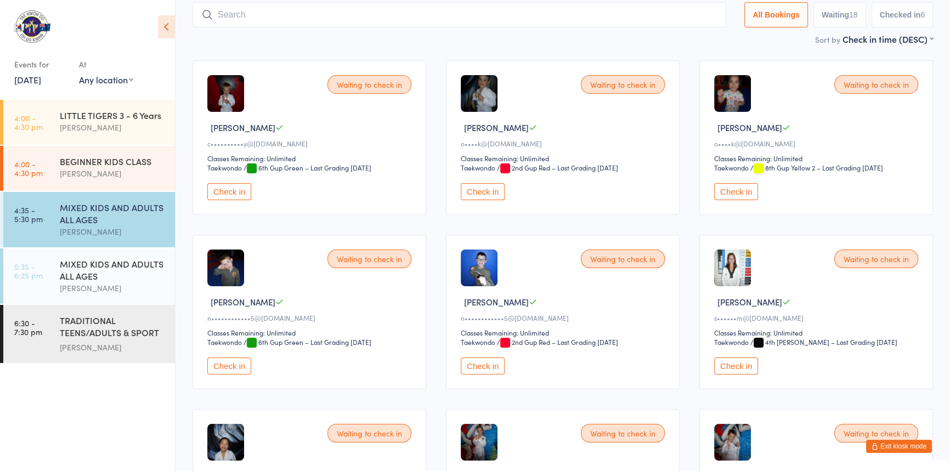
scroll to position [0, 0]
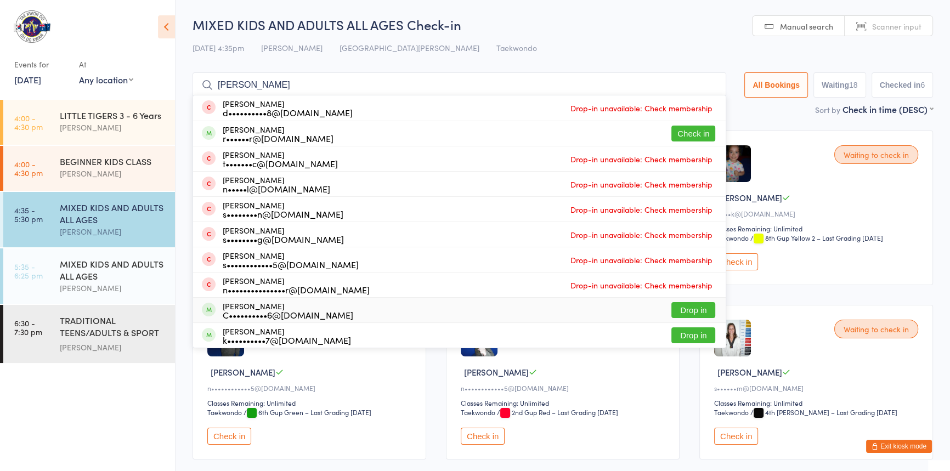
type input "chloe"
click at [671, 310] on button "Drop in" at bounding box center [693, 310] width 44 height 16
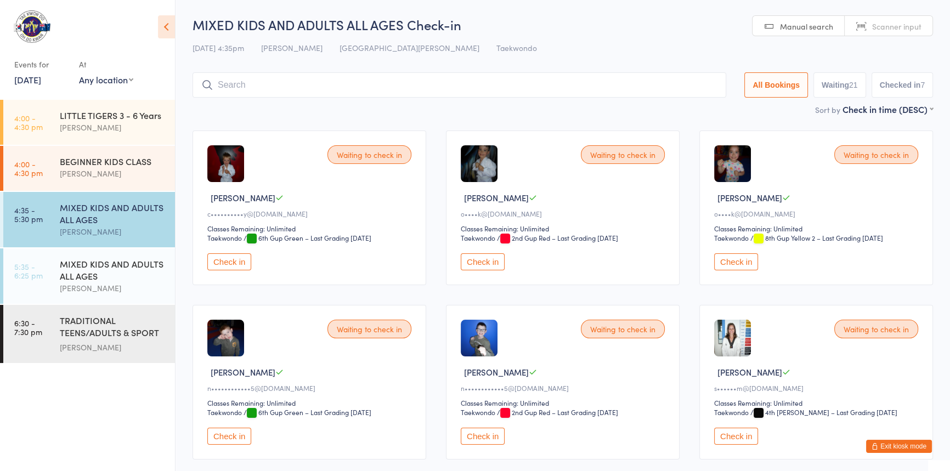
click at [233, 270] on button "Check in" at bounding box center [229, 261] width 44 height 17
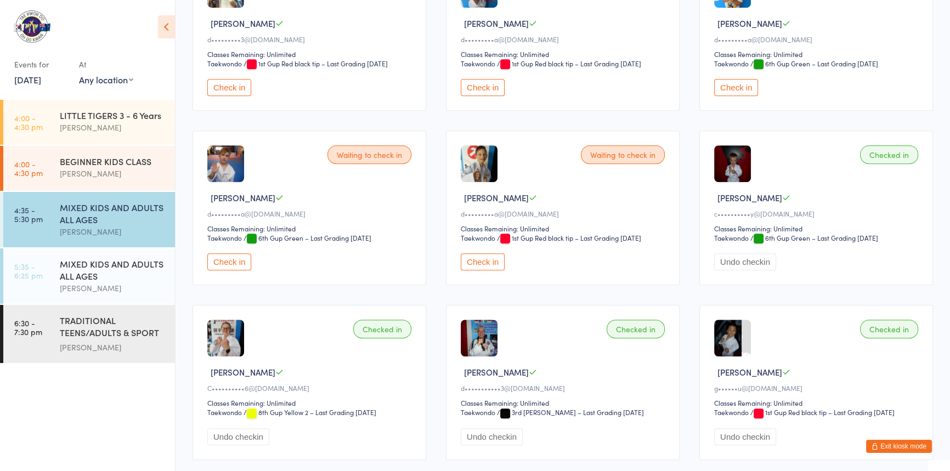
scroll to position [1146, 0]
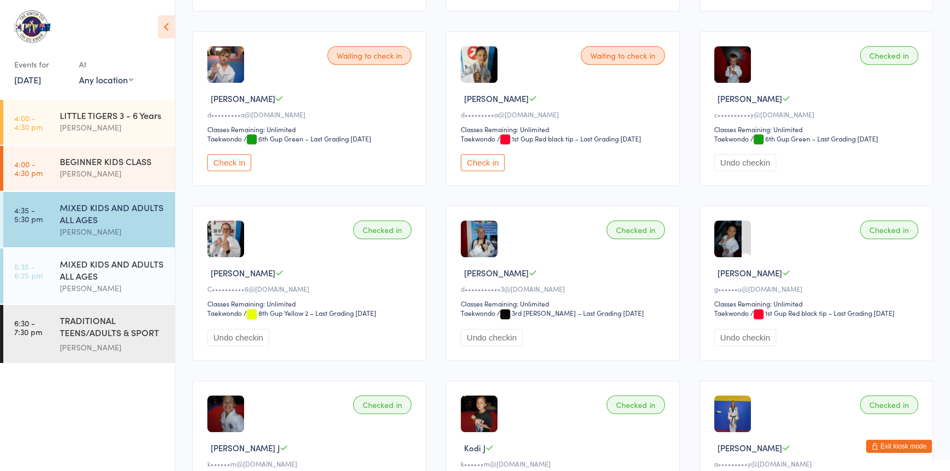
click at [486, 171] on button "Check in" at bounding box center [483, 162] width 44 height 17
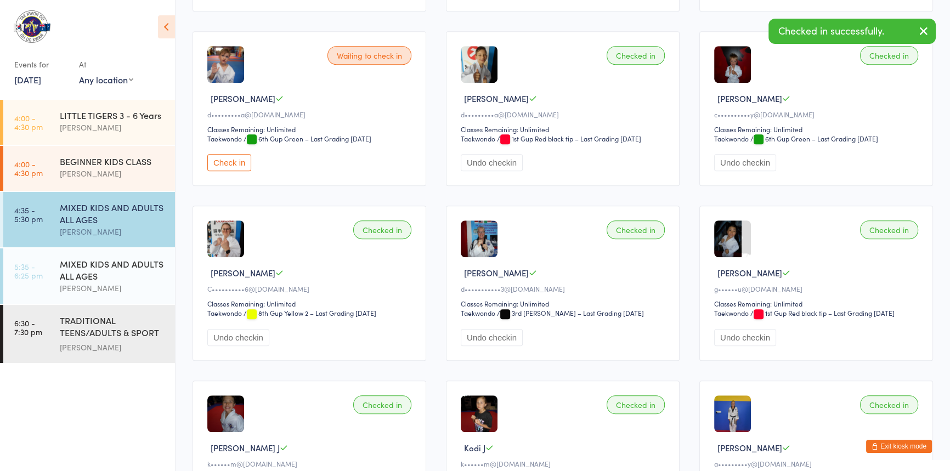
click at [229, 171] on button "Check in" at bounding box center [229, 162] width 44 height 17
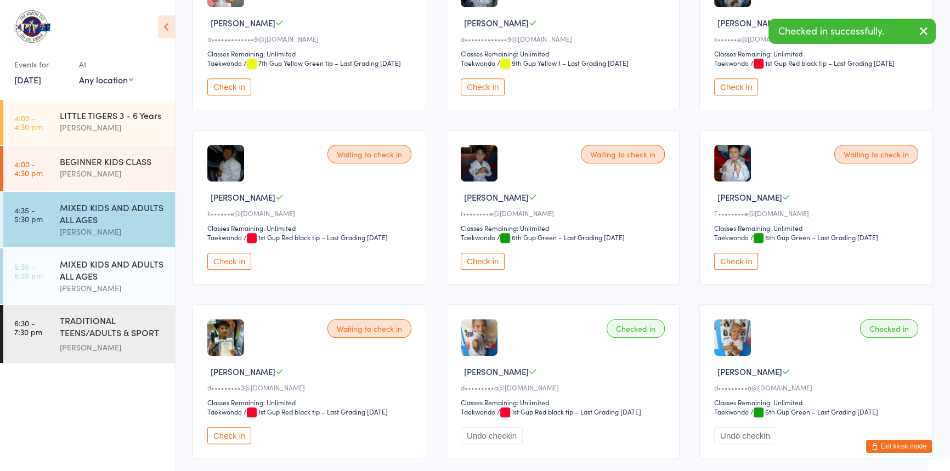
scroll to position [697, 0]
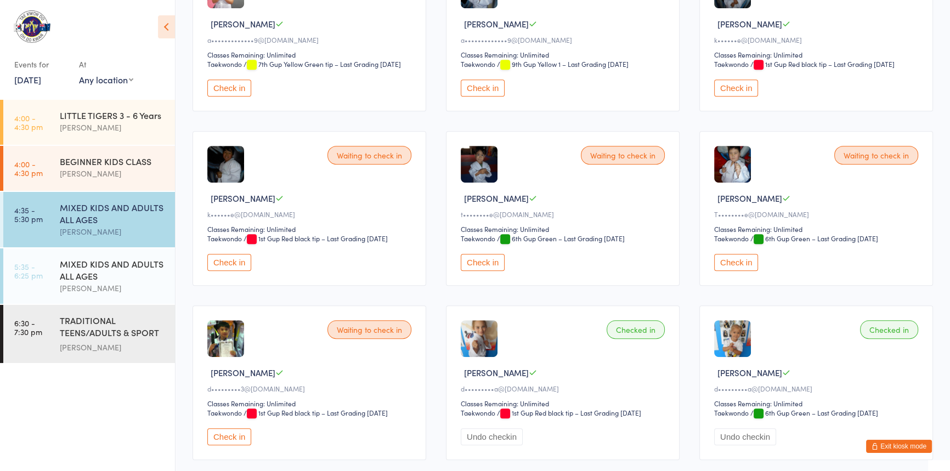
click at [244, 271] on button "Check in" at bounding box center [229, 262] width 44 height 17
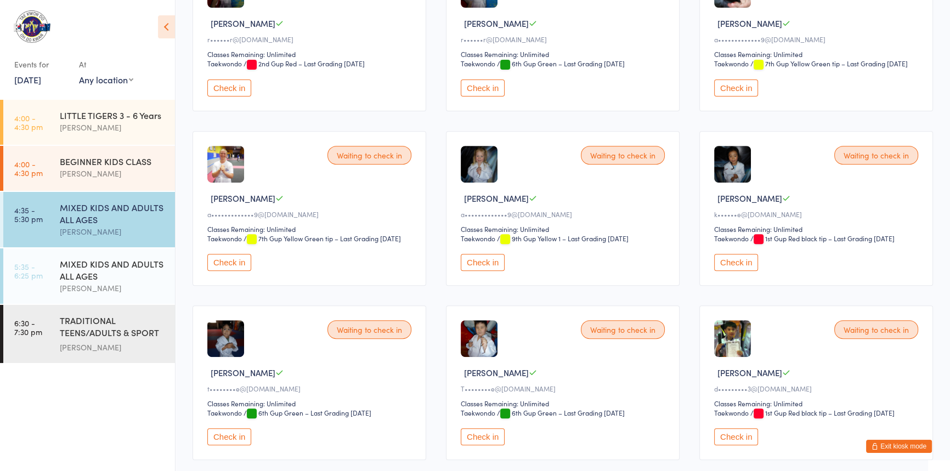
scroll to position [548, 0]
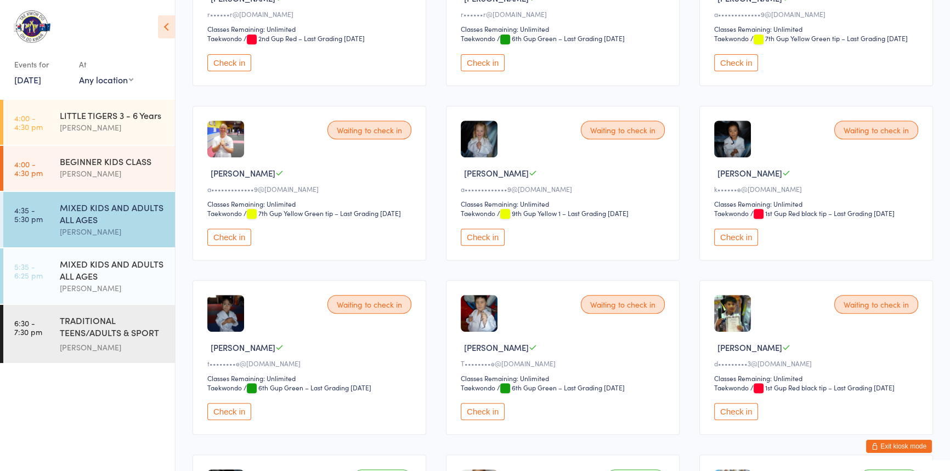
click at [741, 246] on button "Check in" at bounding box center [736, 237] width 44 height 17
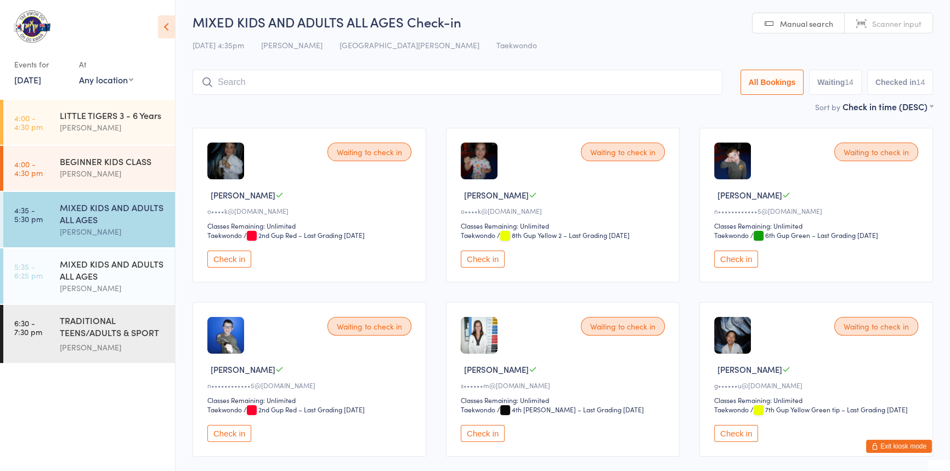
scroll to position [0, 0]
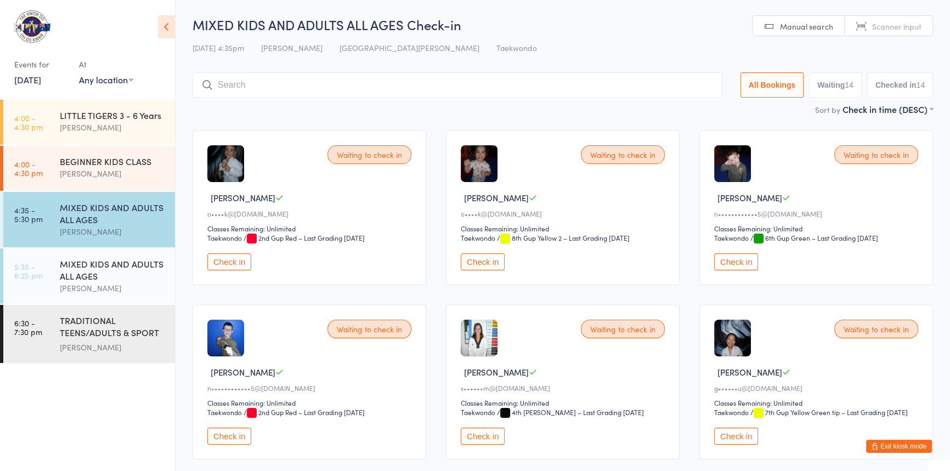
click at [260, 81] on input "search" at bounding box center [457, 84] width 530 height 25
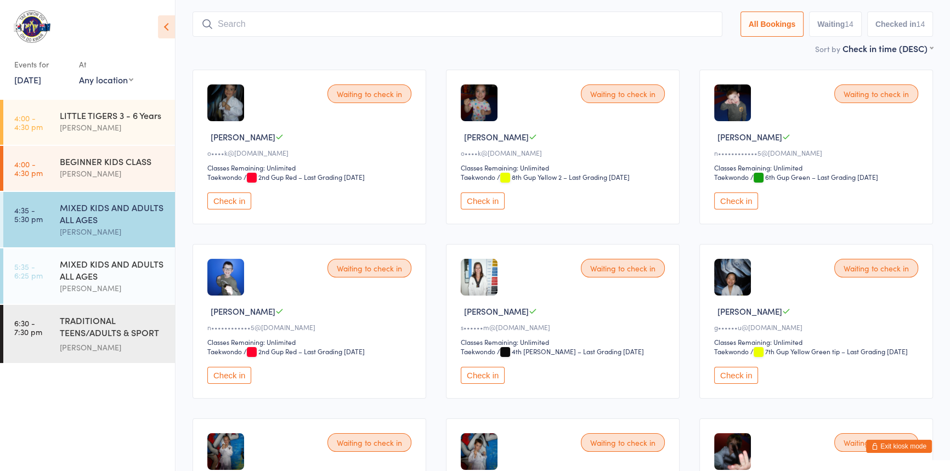
scroll to position [72, 0]
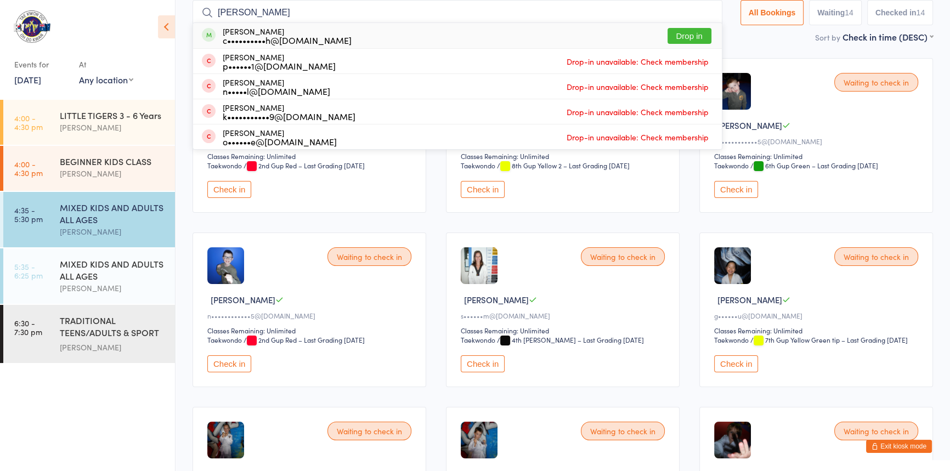
type input "owen"
click at [668, 37] on button "Drop in" at bounding box center [689, 36] width 44 height 16
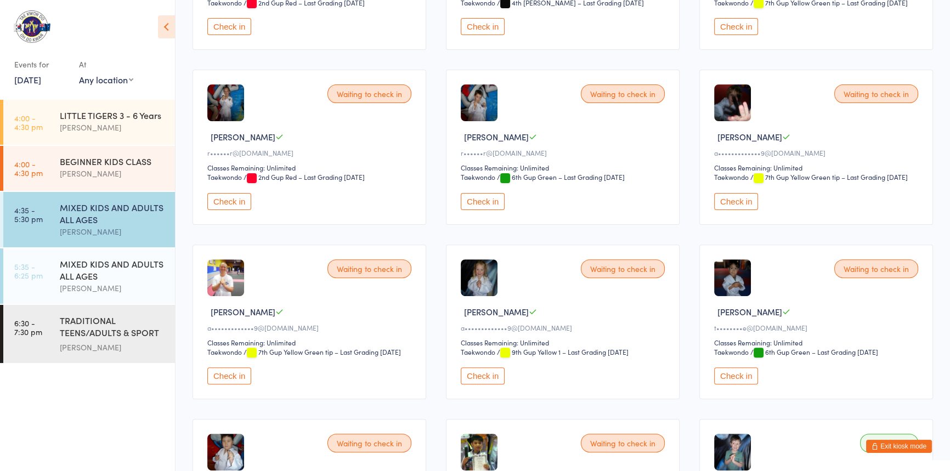
scroll to position [422, 0]
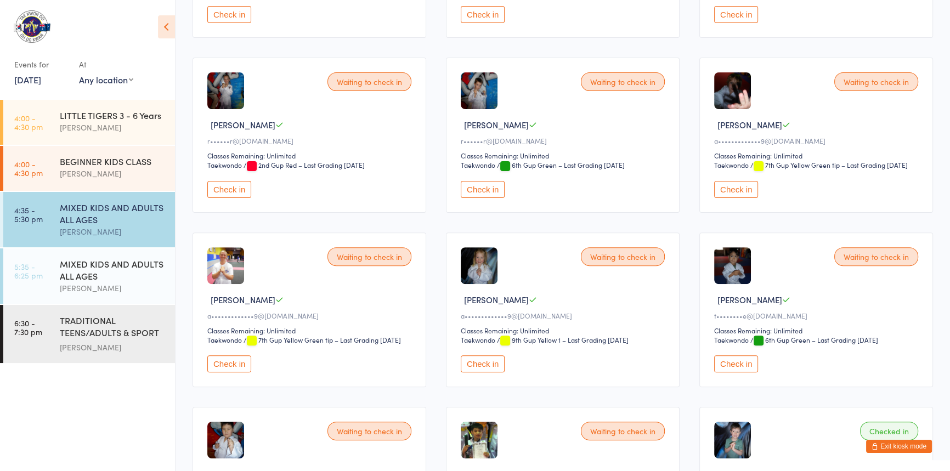
click at [479, 198] on button "Check in" at bounding box center [483, 189] width 44 height 17
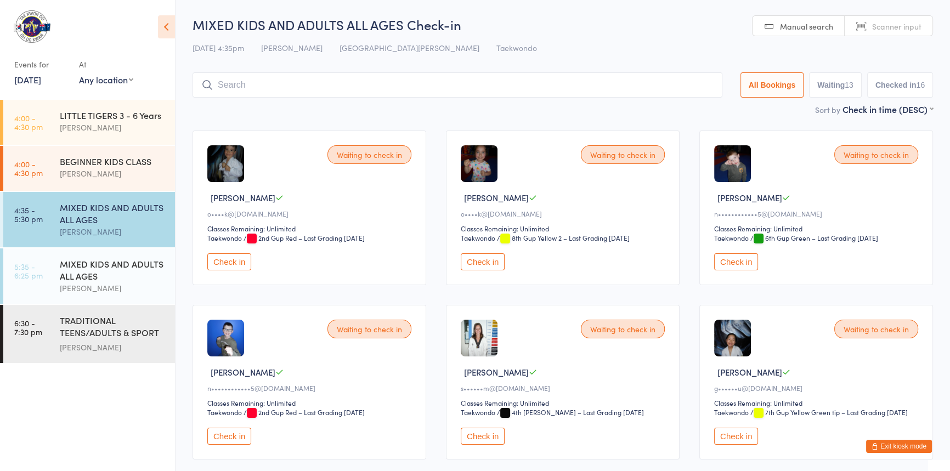
scroll to position [149, 0]
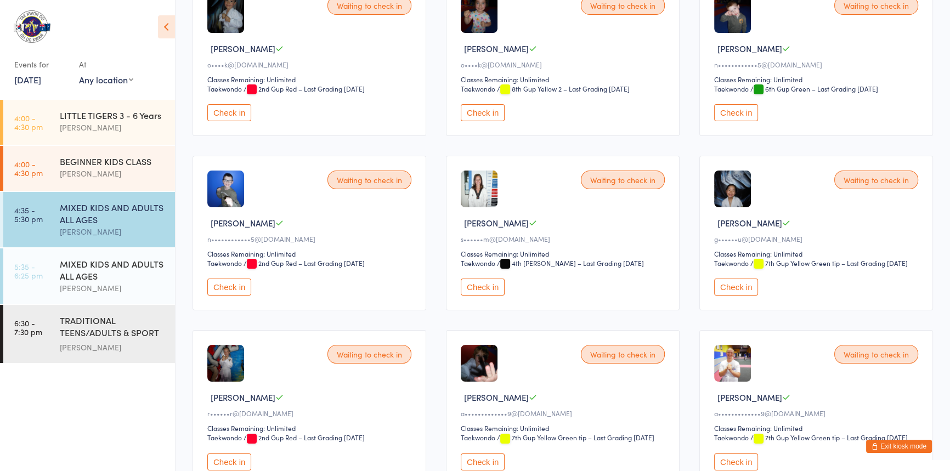
click at [492, 296] on button "Check in" at bounding box center [483, 287] width 44 height 17
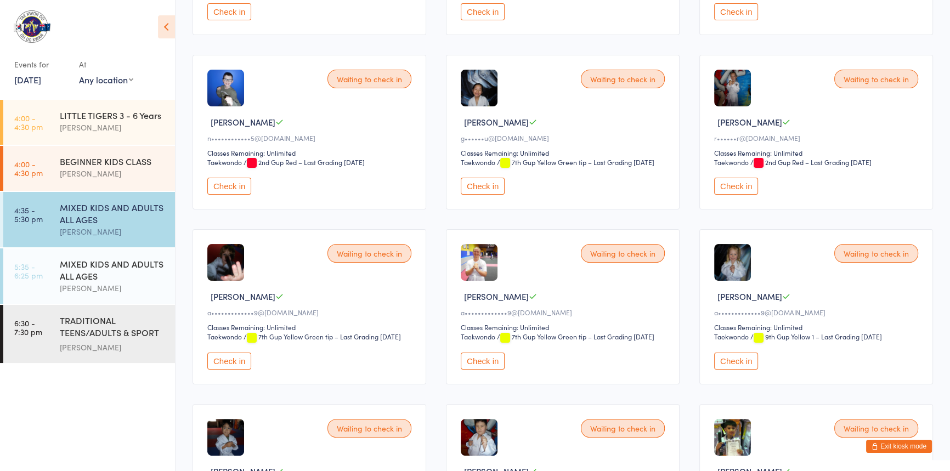
scroll to position [448, 0]
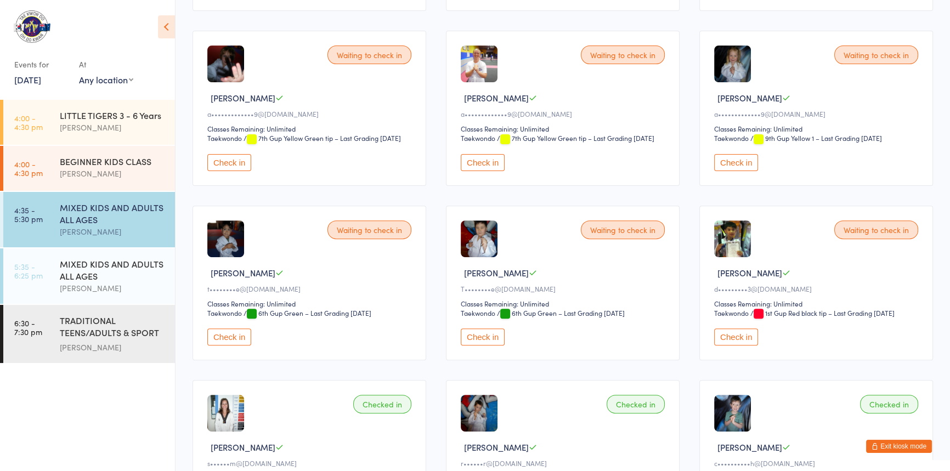
click at [737, 345] on button "Check in" at bounding box center [736, 336] width 44 height 17
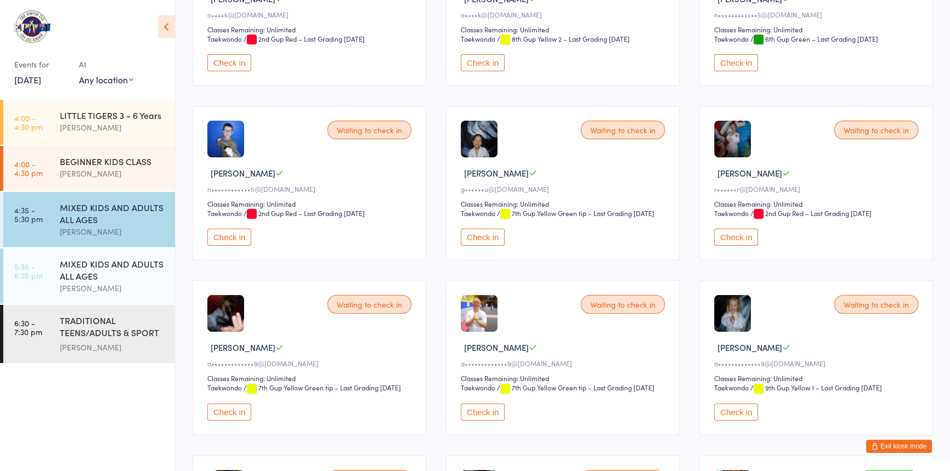
scroll to position [349, 0]
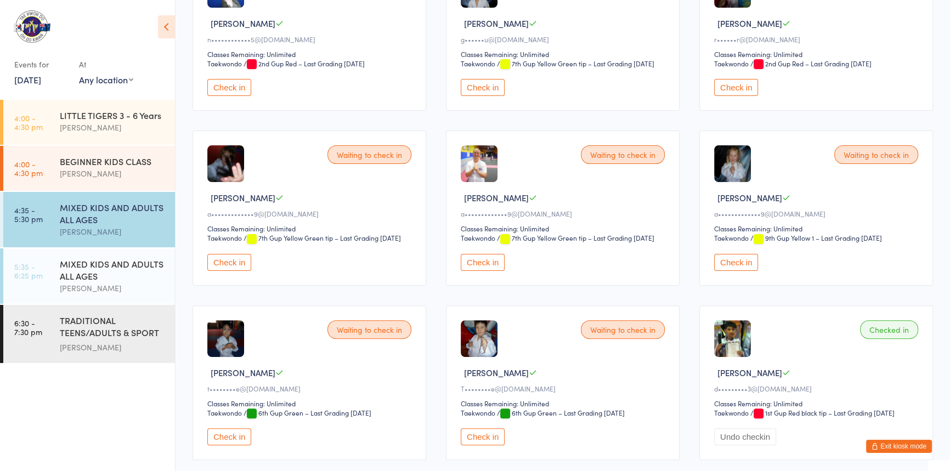
click at [490, 271] on button "Check in" at bounding box center [483, 262] width 44 height 17
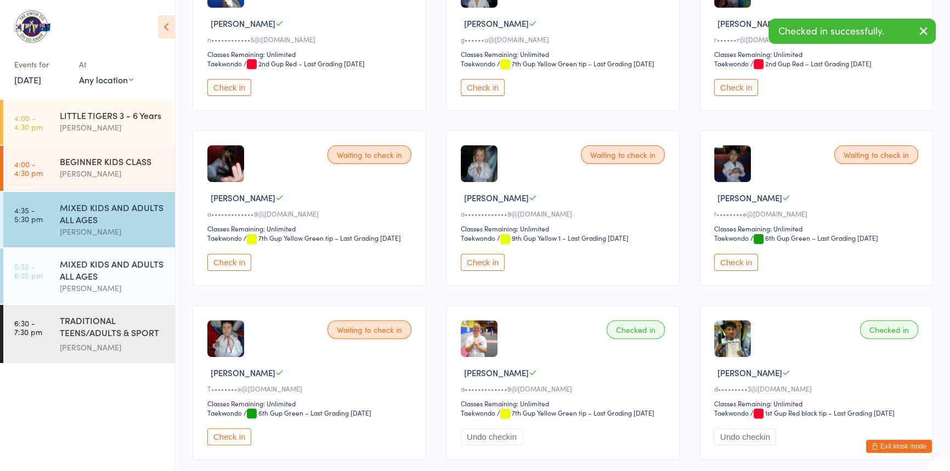
click at [228, 271] on button "Check in" at bounding box center [229, 262] width 44 height 17
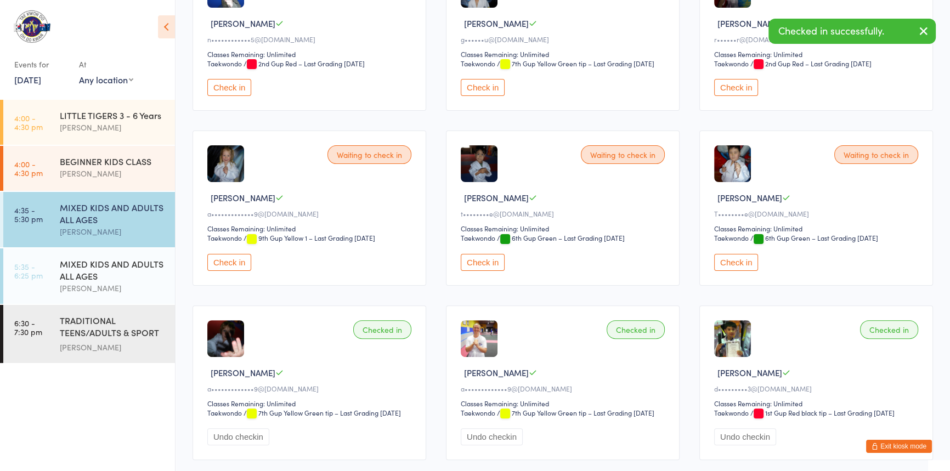
click at [235, 271] on button "Check in" at bounding box center [229, 262] width 44 height 17
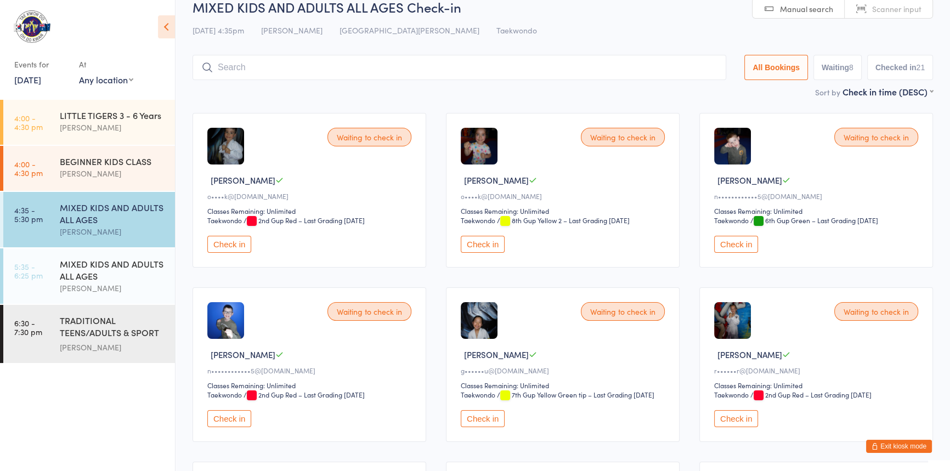
scroll to position [0, 0]
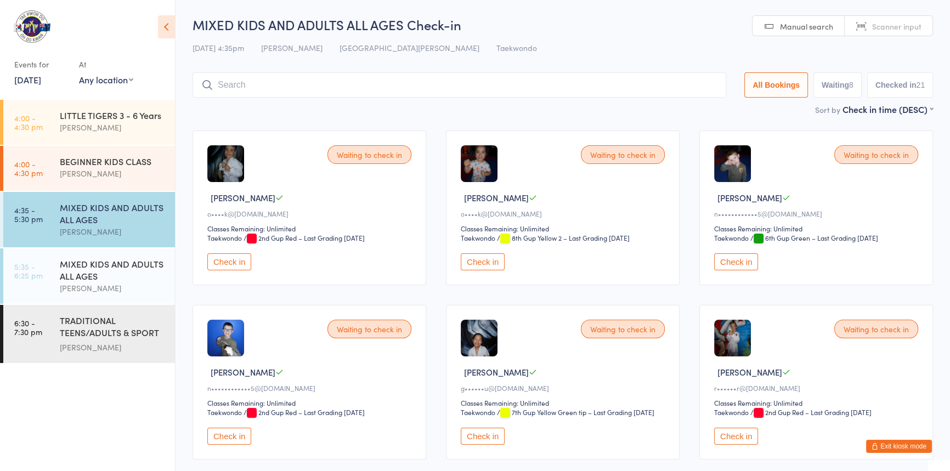
click at [243, 86] on input "search" at bounding box center [458, 84] width 533 height 25
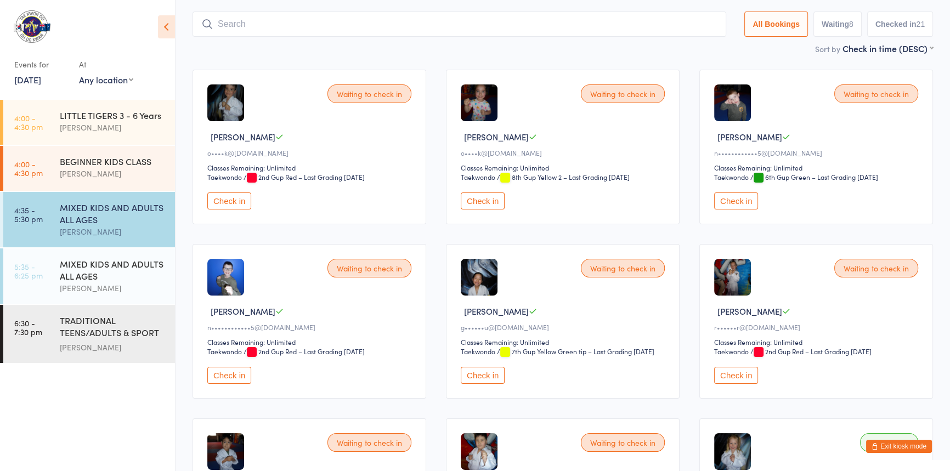
scroll to position [72, 0]
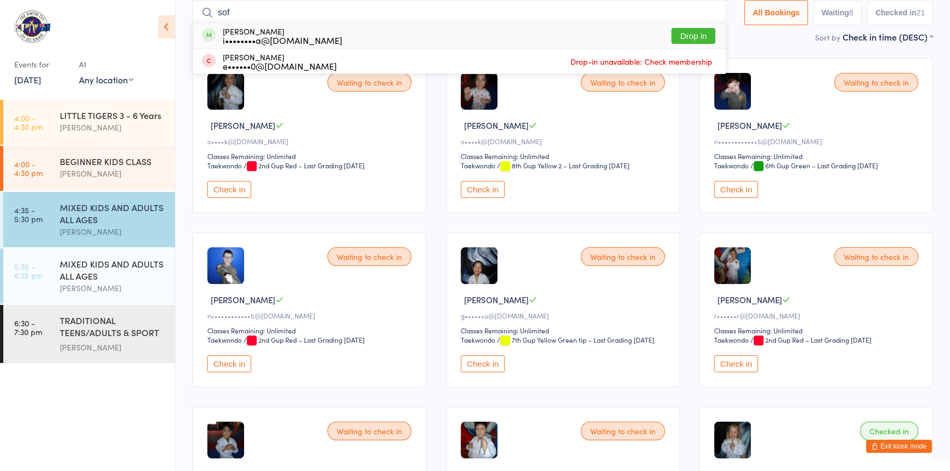
type input "sof"
click at [673, 32] on button "Drop in" at bounding box center [693, 36] width 44 height 16
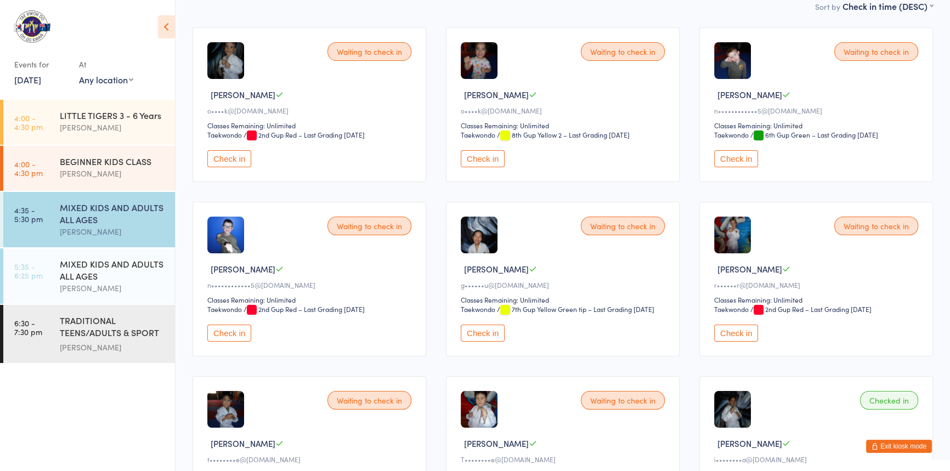
scroll to position [172, 0]
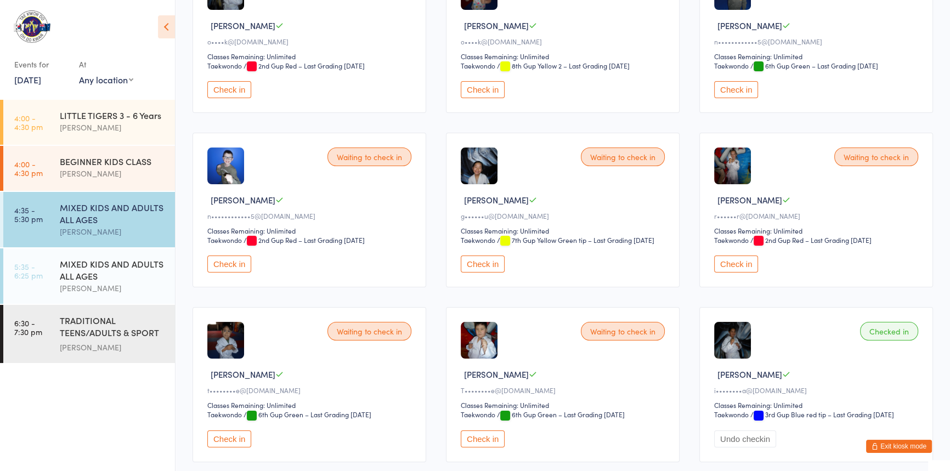
click at [745, 272] on button "Check in" at bounding box center [736, 264] width 44 height 17
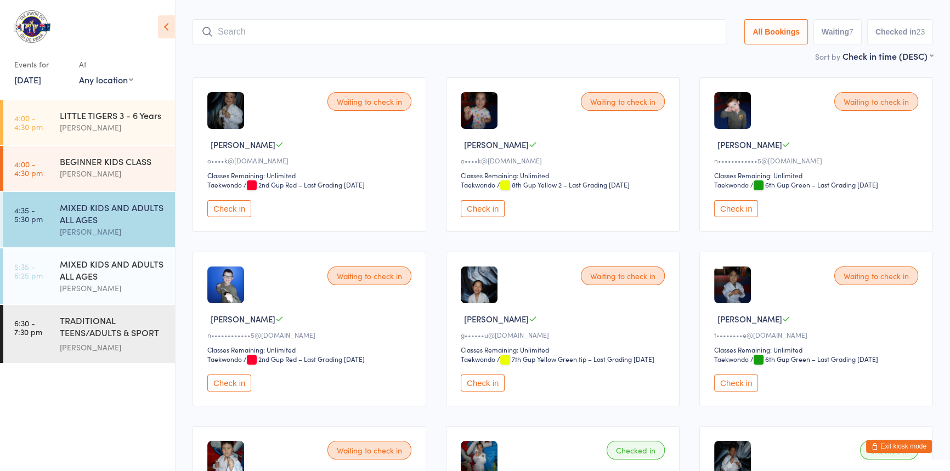
scroll to position [0, 0]
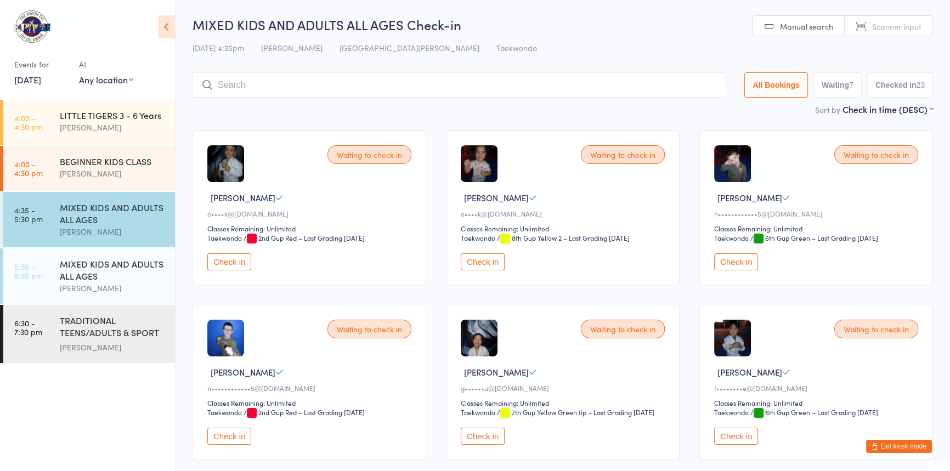
click at [729, 270] on button "Check in" at bounding box center [736, 261] width 44 height 17
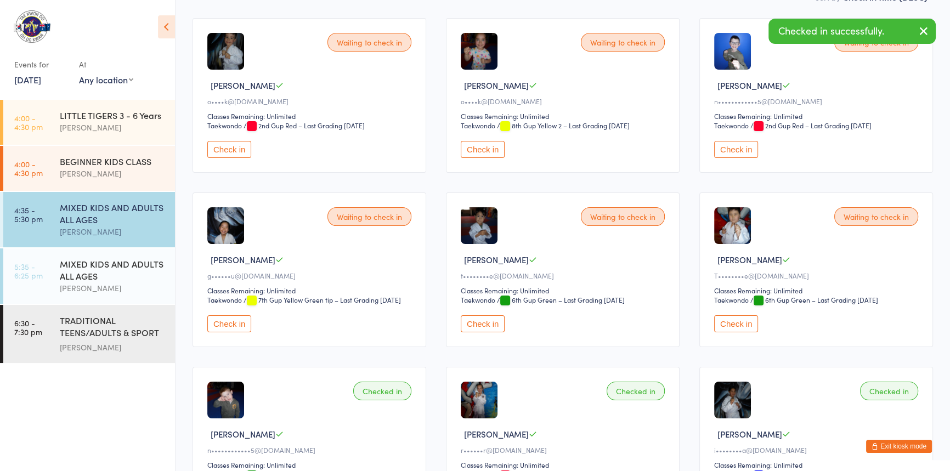
scroll to position [199, 0]
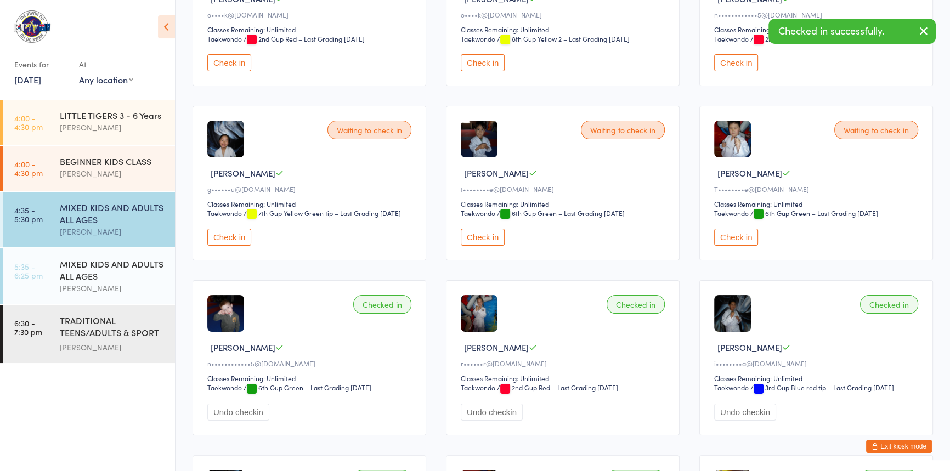
click at [228, 246] on button "Check in" at bounding box center [229, 237] width 44 height 17
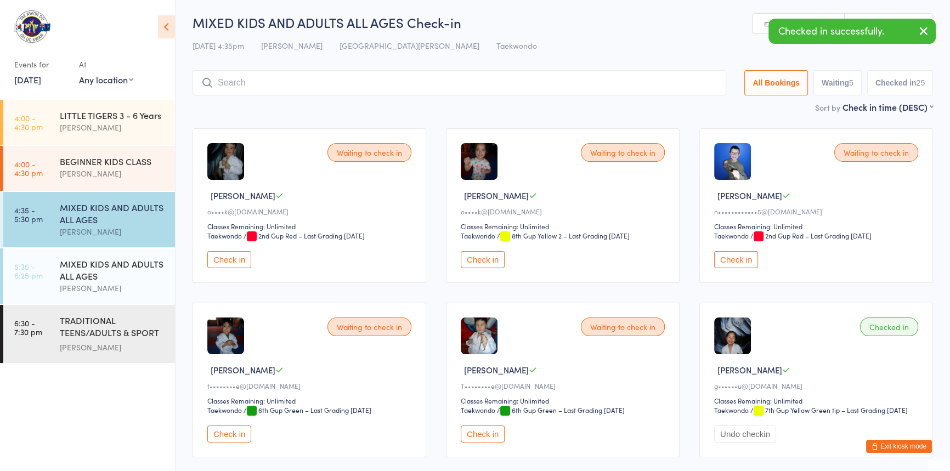
scroll to position [0, 0]
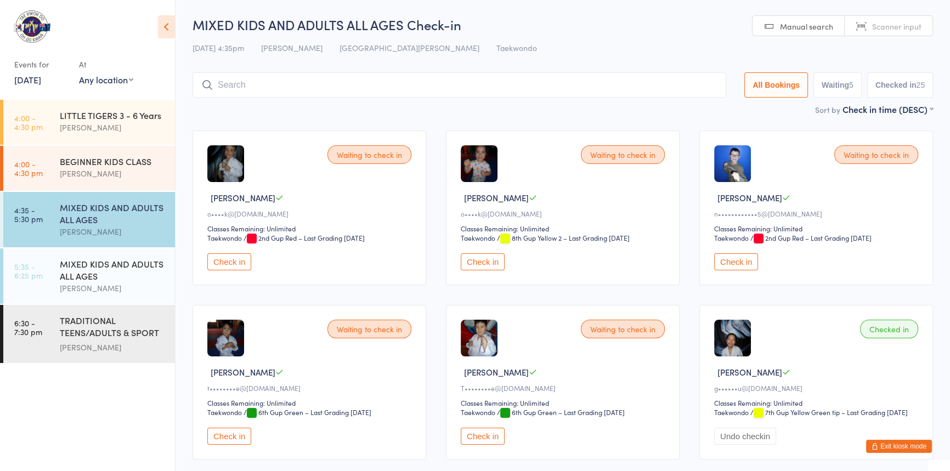
click at [268, 86] on input "search" at bounding box center [458, 84] width 533 height 25
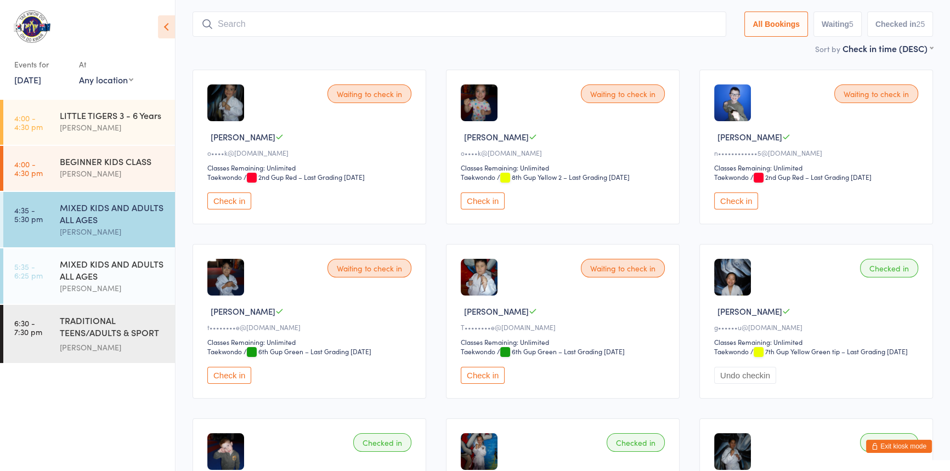
scroll to position [72, 0]
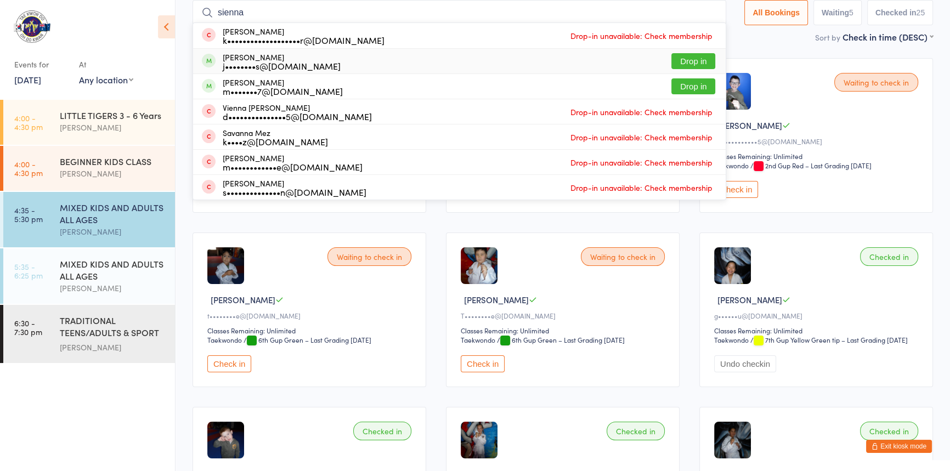
type input "sienna"
click at [671, 61] on button "Drop in" at bounding box center [693, 61] width 44 height 16
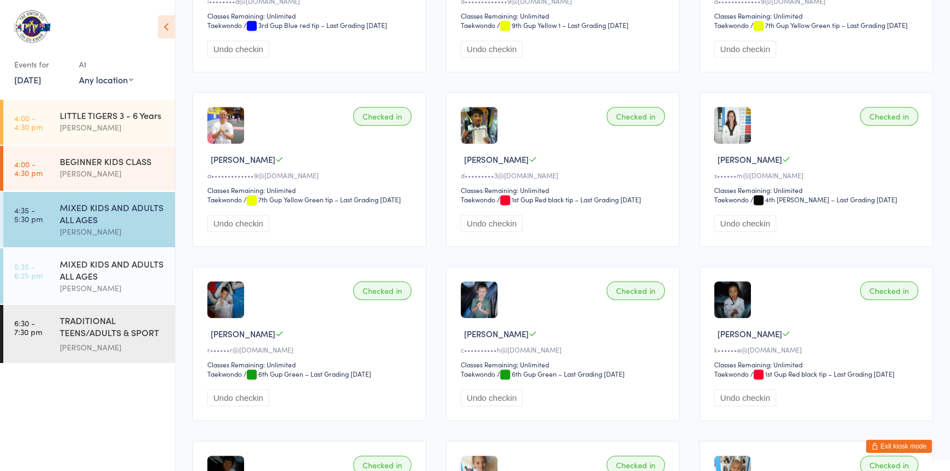
scroll to position [648, 0]
